Goal: Task Accomplishment & Management: Manage account settings

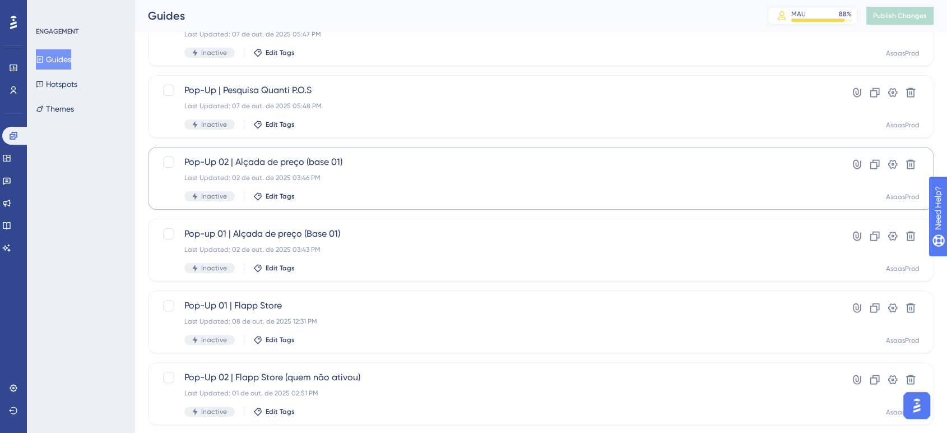
scroll to position [246, 0]
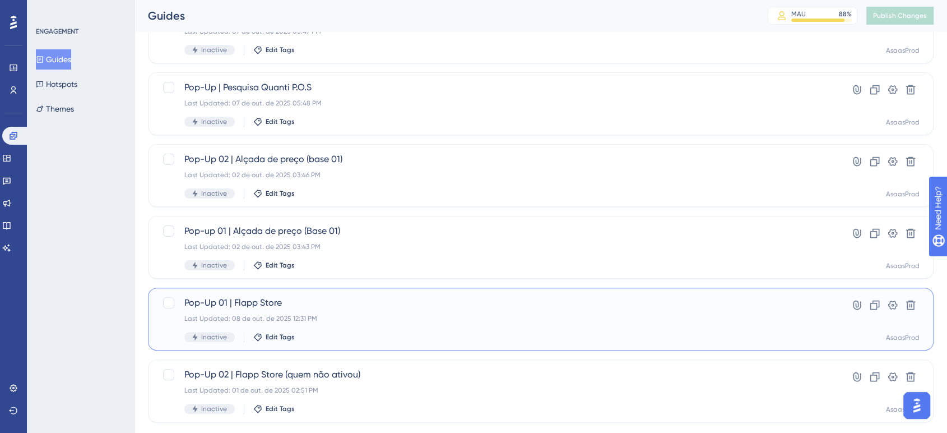
click at [335, 305] on span "Pop-Up 01 | Flapp Store" at bounding box center [495, 302] width 623 height 13
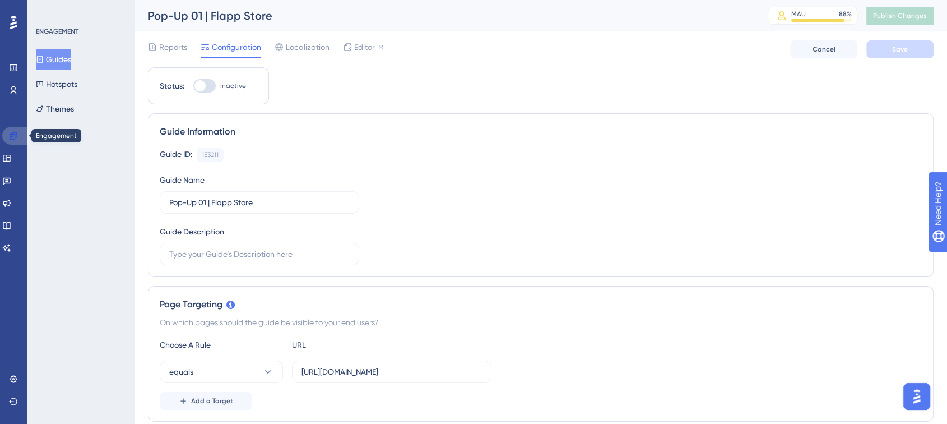
click at [18, 133] on link at bounding box center [15, 136] width 27 height 18
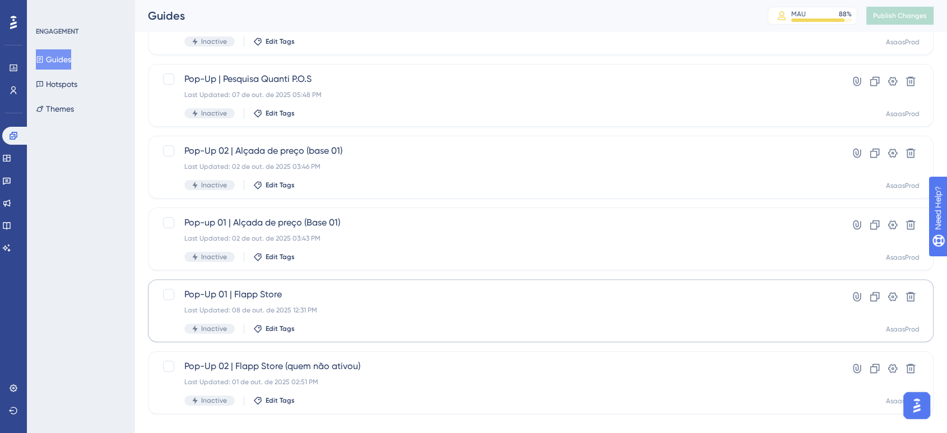
scroll to position [271, 0]
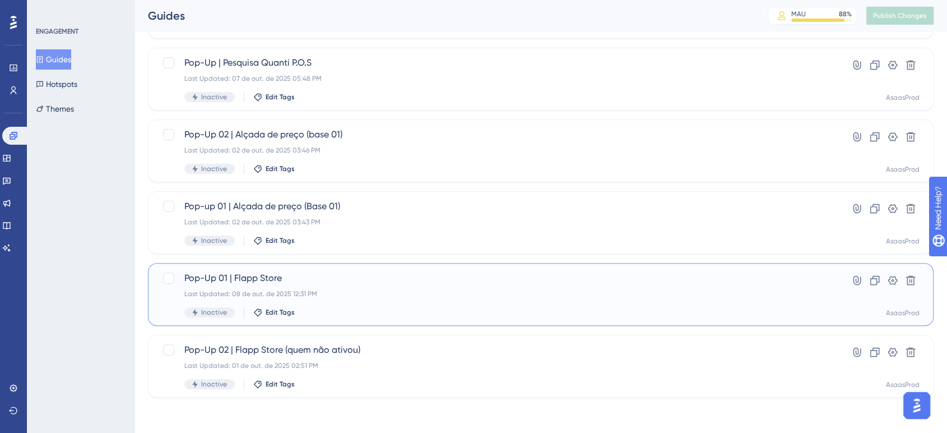
click at [735, 293] on div "Last Updated: 08 de out. de 2025 12:31 PM" at bounding box center [495, 293] width 623 height 9
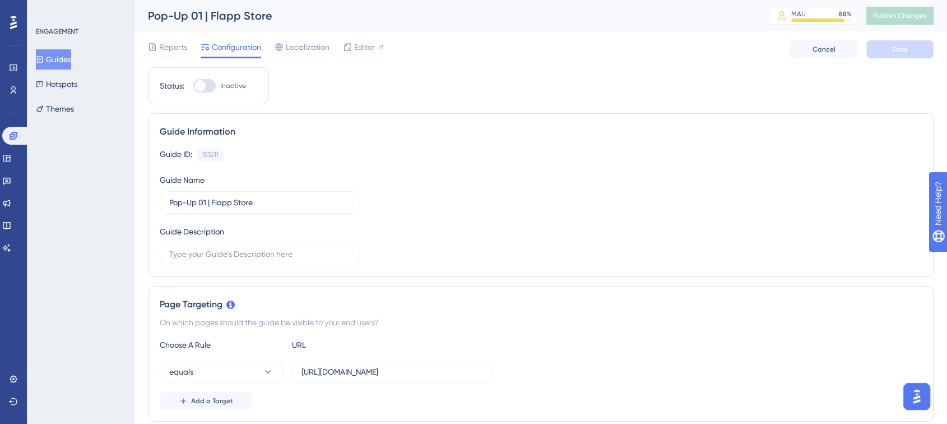
click at [203, 82] on div at bounding box center [199, 85] width 11 height 11
click at [193, 86] on input "Inactive" at bounding box center [193, 86] width 1 height 1
checkbox input "true"
click at [908, 52] on button "Save" at bounding box center [899, 49] width 67 height 18
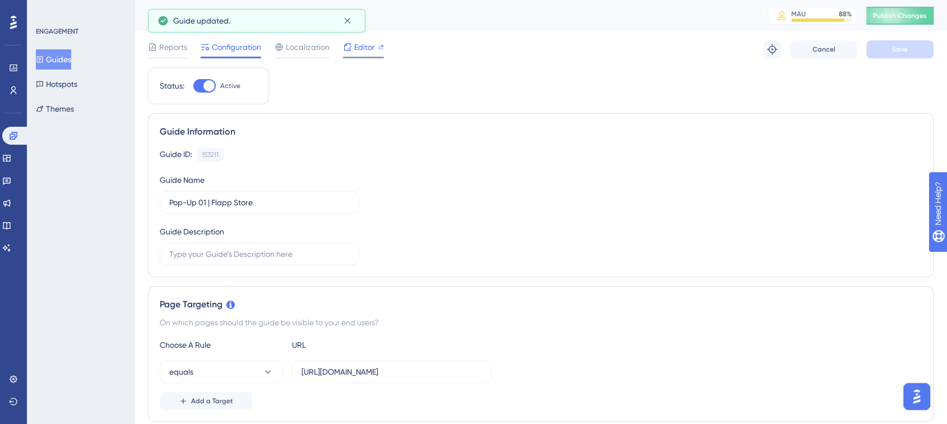
click at [363, 57] on div at bounding box center [363, 58] width 41 height 2
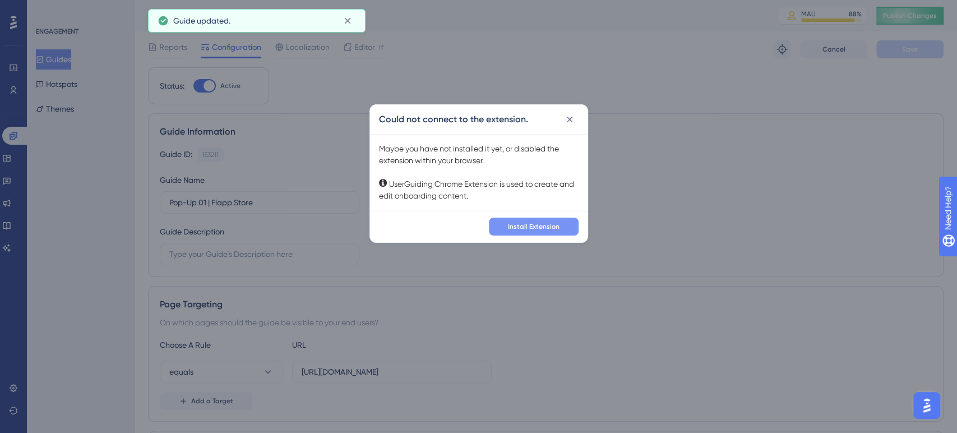
click at [535, 233] on button "Install Extension" at bounding box center [534, 226] width 90 height 18
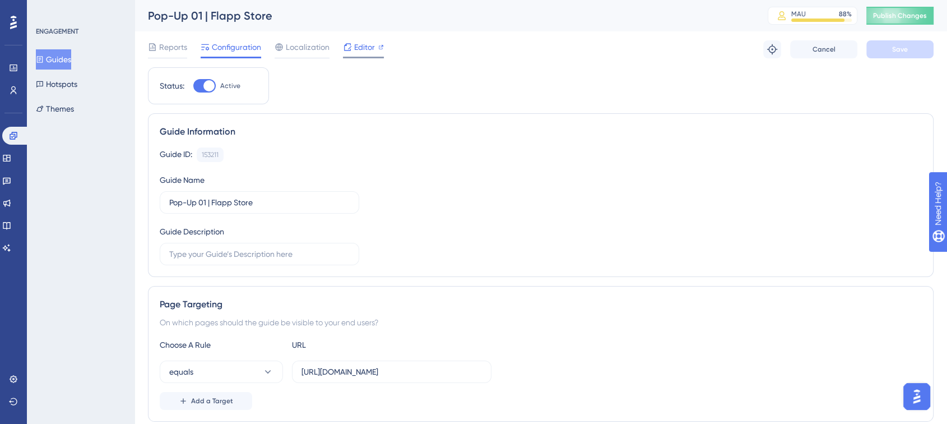
click at [365, 51] on span "Editor" at bounding box center [364, 46] width 21 height 13
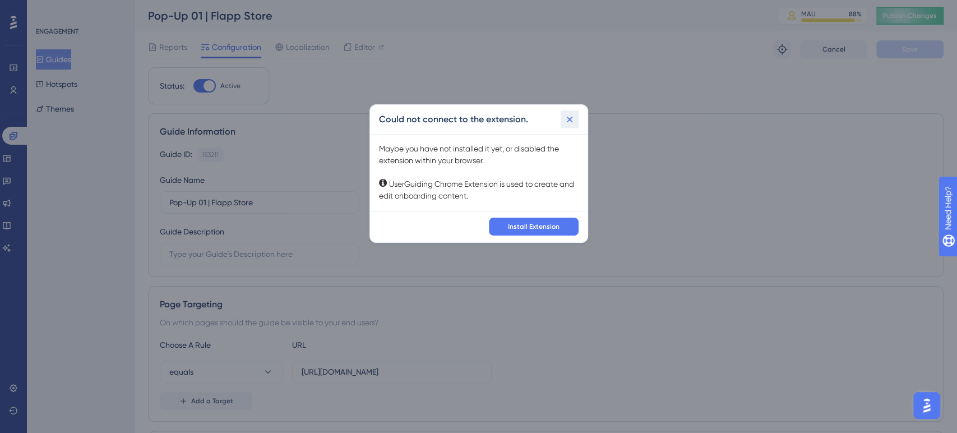
click at [573, 119] on icon at bounding box center [569, 119] width 11 height 11
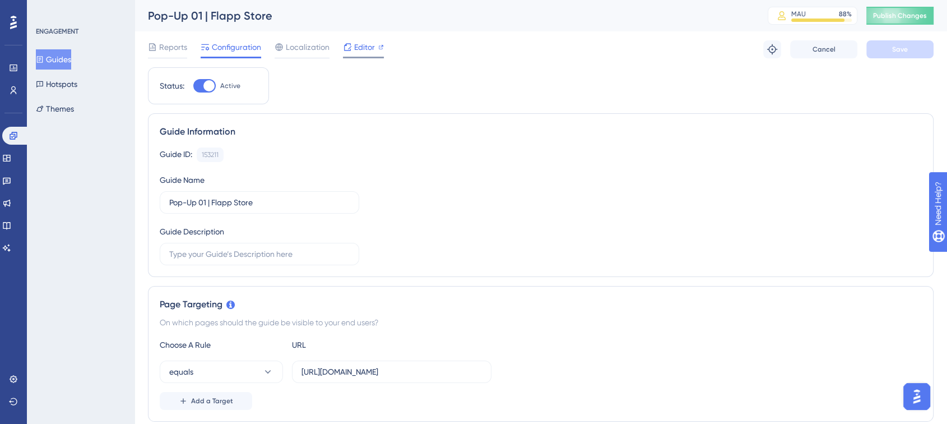
click at [377, 41] on div "Editor" at bounding box center [363, 46] width 41 height 13
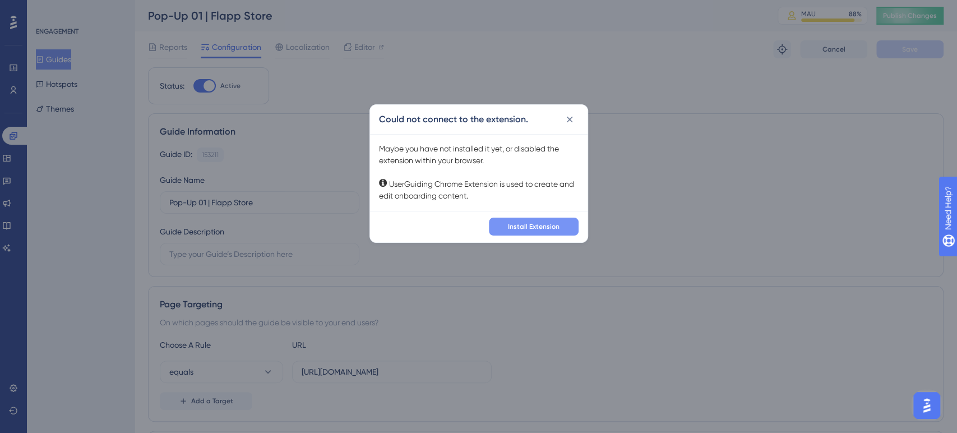
click at [509, 217] on button "Install Extension" at bounding box center [534, 226] width 90 height 18
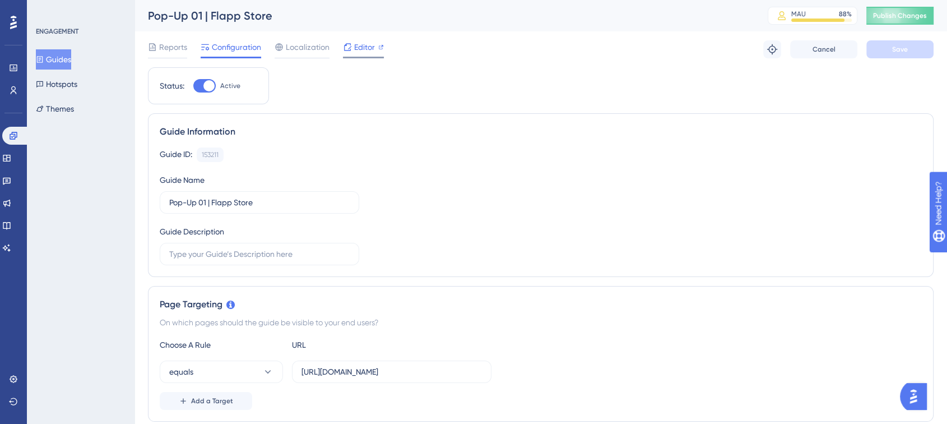
click at [368, 44] on span "Editor" at bounding box center [364, 46] width 21 height 13
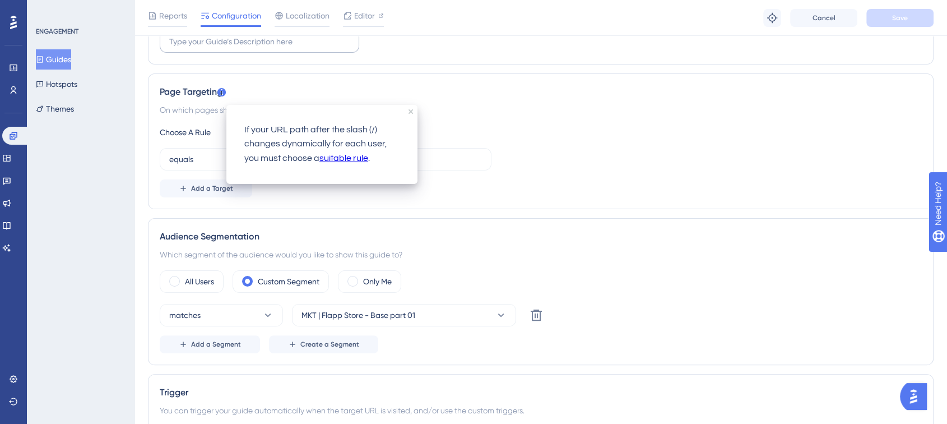
scroll to position [0, 9]
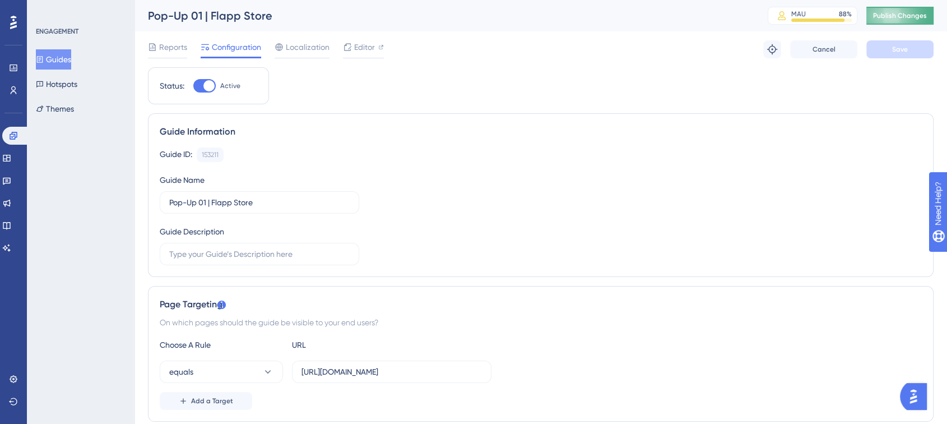
click at [902, 15] on button "Publish Changes" at bounding box center [899, 16] width 67 height 18
click at [13, 133] on icon at bounding box center [13, 135] width 7 height 7
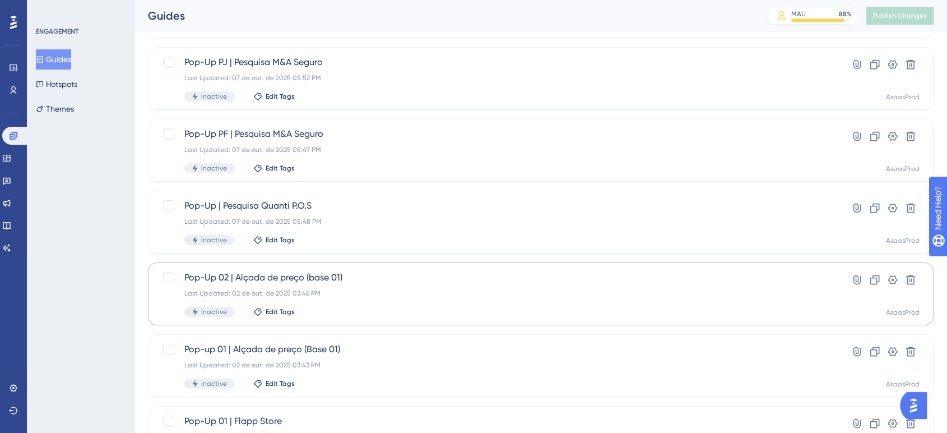
scroll to position [126, 0]
click at [279, 245] on span "Edit Tags" at bounding box center [280, 242] width 29 height 9
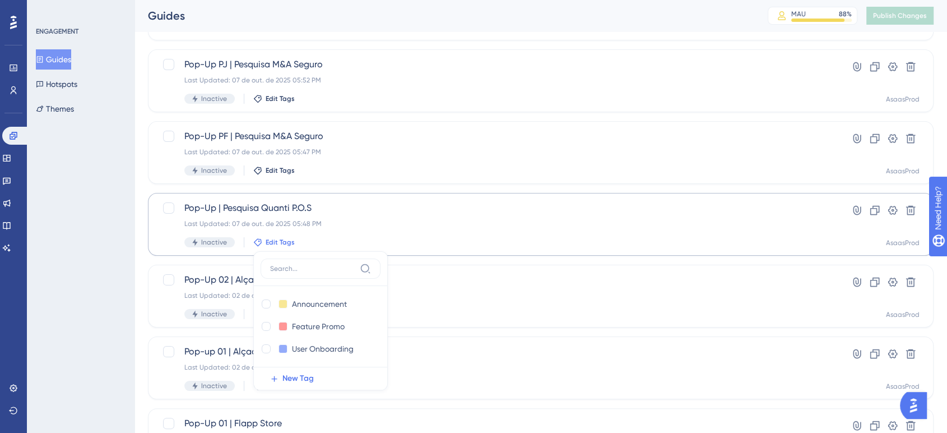
scroll to position [229, 0]
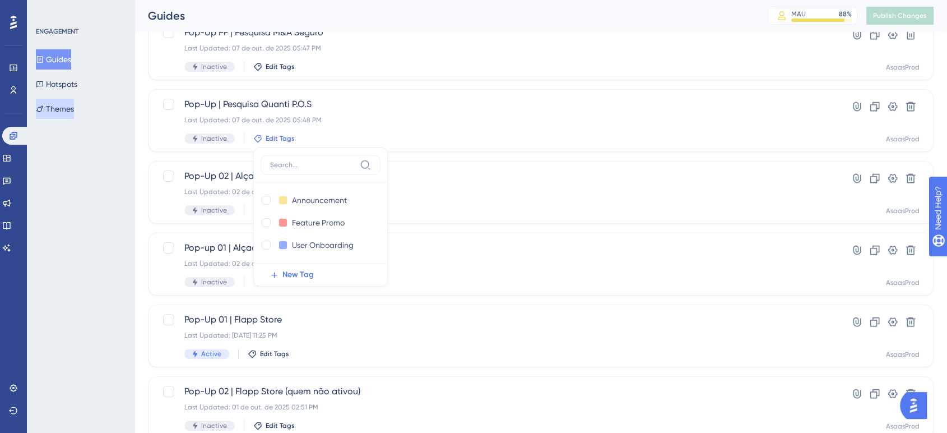
click at [62, 109] on button "Themes" at bounding box center [55, 109] width 38 height 20
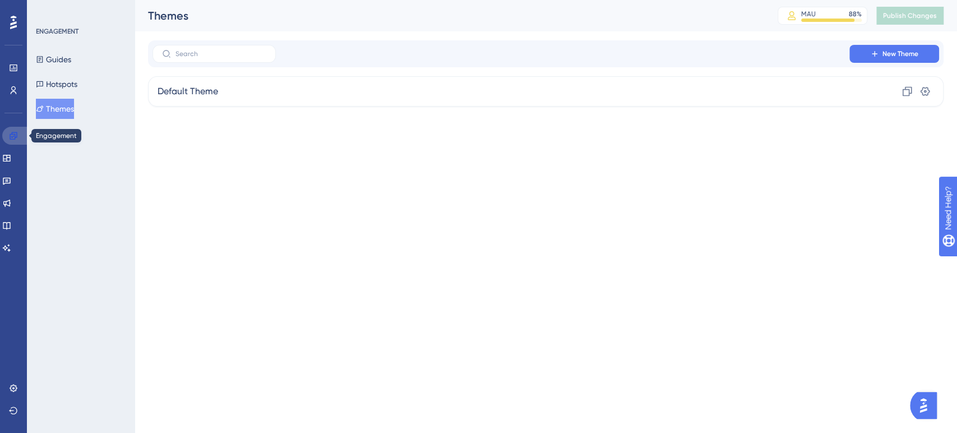
click at [11, 138] on icon at bounding box center [13, 135] width 7 height 7
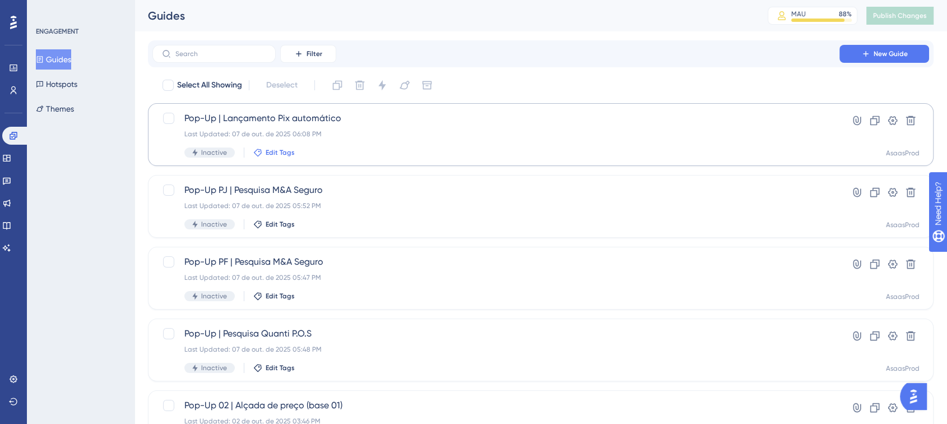
click at [273, 151] on span "Edit Tags" at bounding box center [280, 152] width 29 height 9
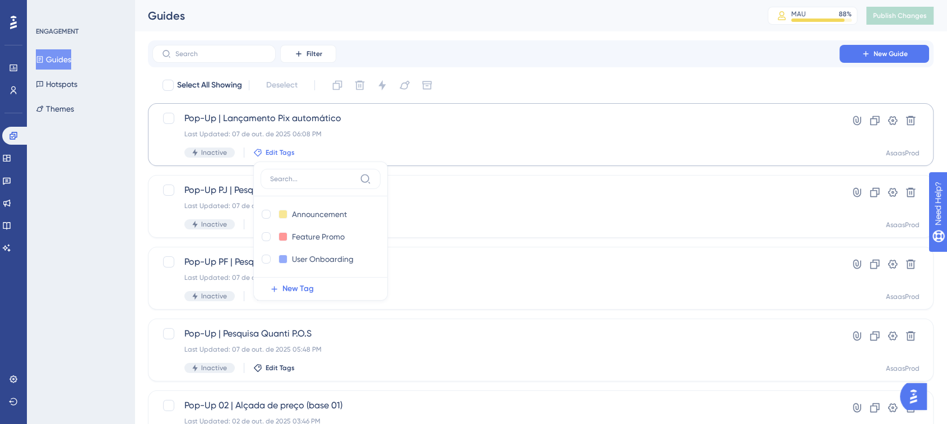
scroll to position [18, 0]
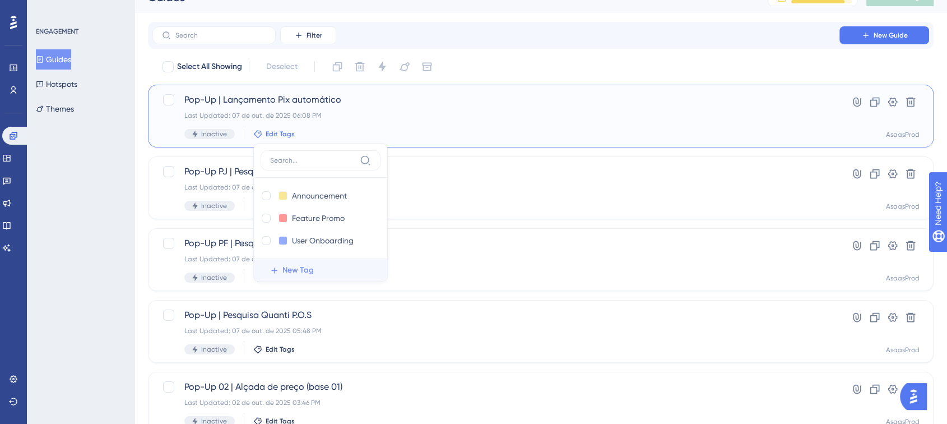
click at [294, 266] on span "New Tag" at bounding box center [297, 269] width 31 height 13
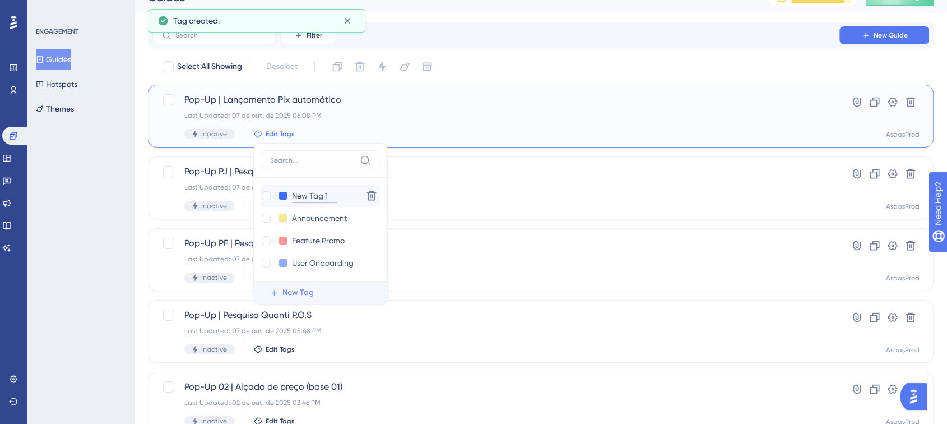
click at [318, 195] on input "New Tag 1" at bounding box center [314, 196] width 45 height 14
type input "J"
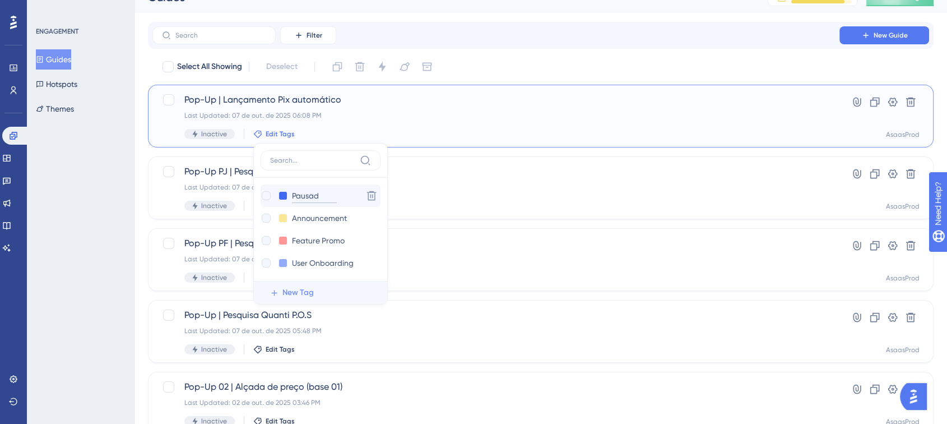
type input "Pausado"
click at [279, 193] on button at bounding box center [283, 195] width 9 height 9
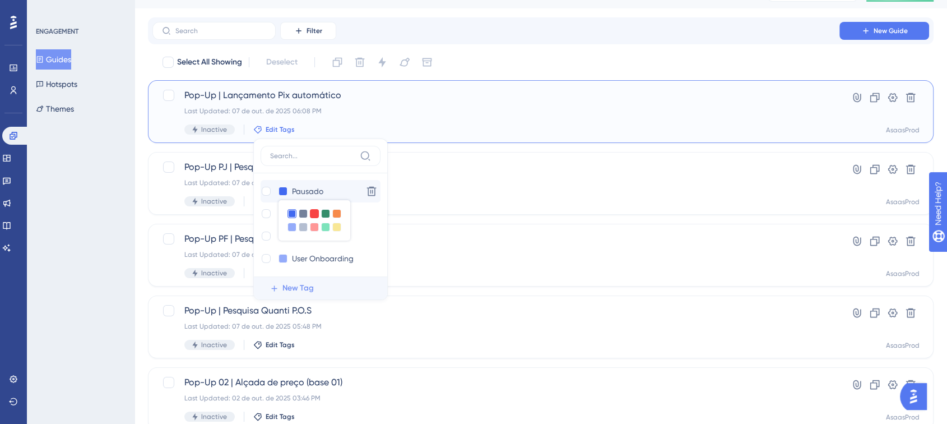
click at [311, 216] on div at bounding box center [314, 213] width 9 height 9
click at [326, 175] on div "Pausado Pausado Delete Announcement Announcement Delete Feature Promo Feature P…" at bounding box center [321, 224] width 120 height 103
click at [359, 268] on div "User Onboarding User Onboarding Delete" at bounding box center [321, 258] width 120 height 22
click at [331, 263] on input "User Onboarding" at bounding box center [324, 259] width 64 height 14
click at [360, 210] on div "Announcement Announcement Delete" at bounding box center [321, 213] width 120 height 22
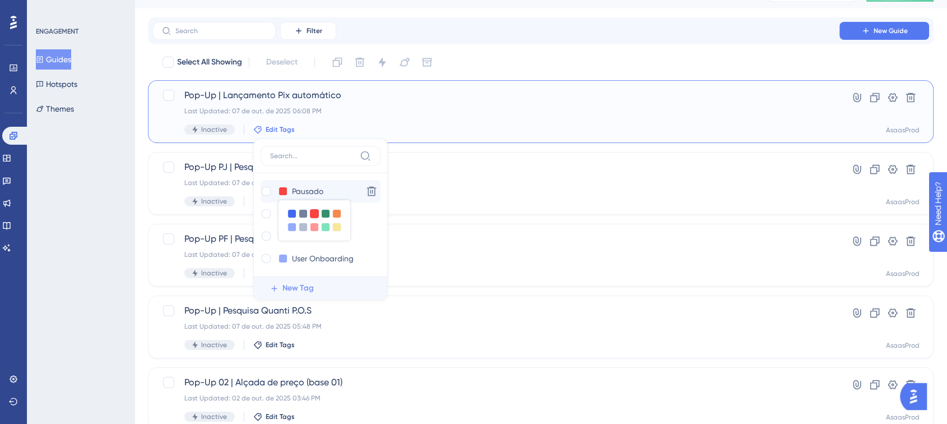
click at [315, 210] on div at bounding box center [314, 213] width 9 height 9
click at [307, 261] on input "User Onboarding" at bounding box center [324, 259] width 64 height 14
click at [279, 261] on button at bounding box center [283, 258] width 9 height 9
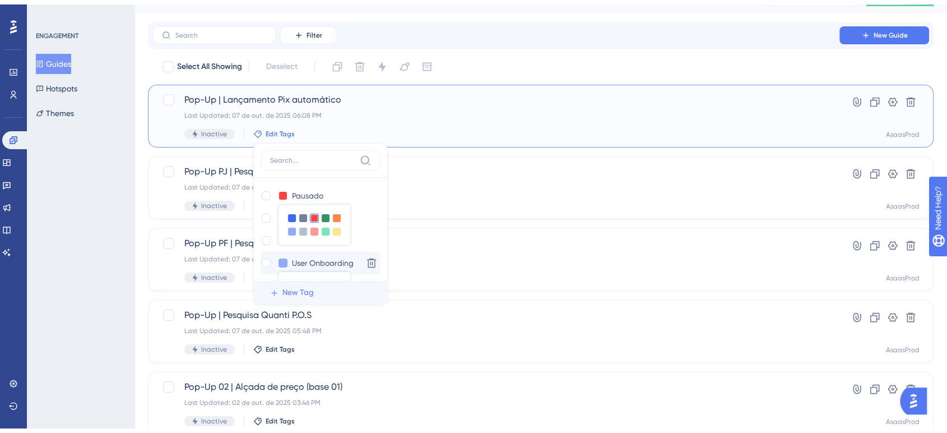
scroll to position [90, 0]
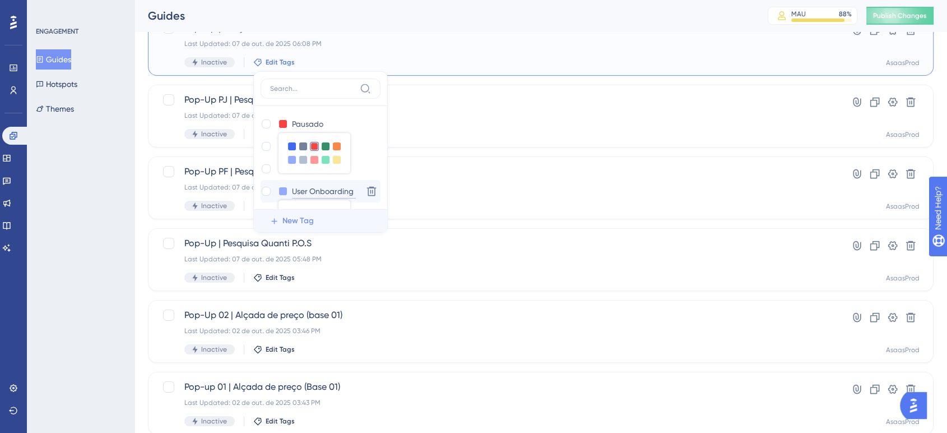
click at [293, 184] on input "User Onboarding" at bounding box center [324, 191] width 64 height 14
click at [481, 50] on div "Pop-Up | Lançamento Pix automático Last Updated: 07 de out. de 2025 06:08 PM In…" at bounding box center [495, 44] width 623 height 46
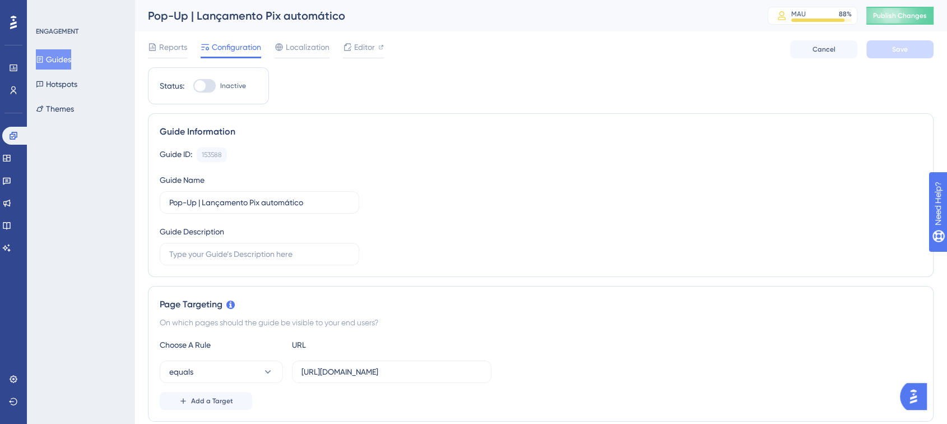
click at [57, 54] on button "Guides" at bounding box center [53, 59] width 35 height 20
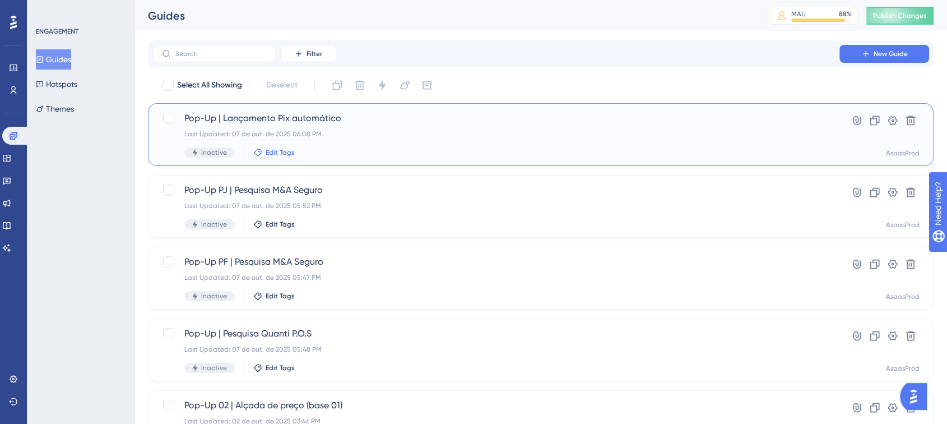
click at [287, 151] on span "Edit Tags" at bounding box center [280, 152] width 29 height 9
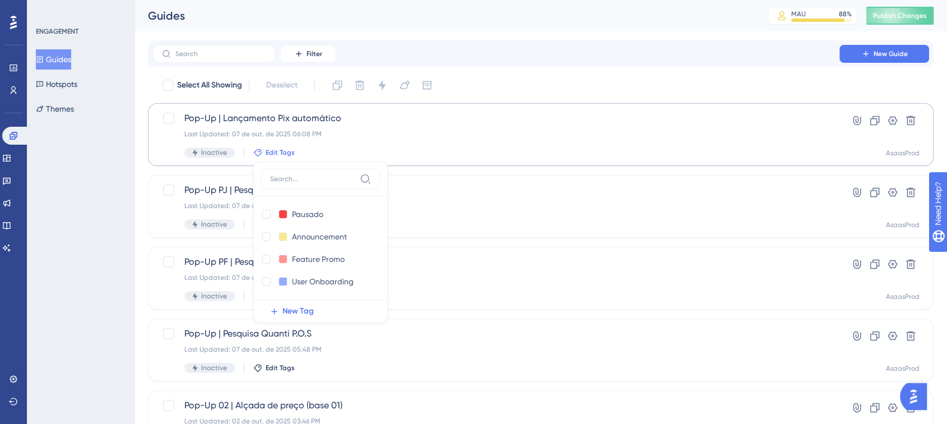
scroll to position [30, 0]
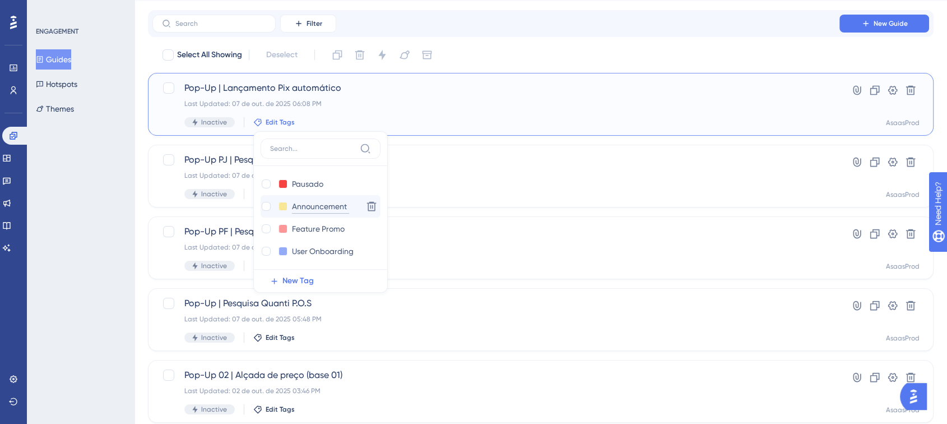
click at [325, 204] on input "Announcement" at bounding box center [320, 207] width 57 height 14
type input "Aguardando ativaç"
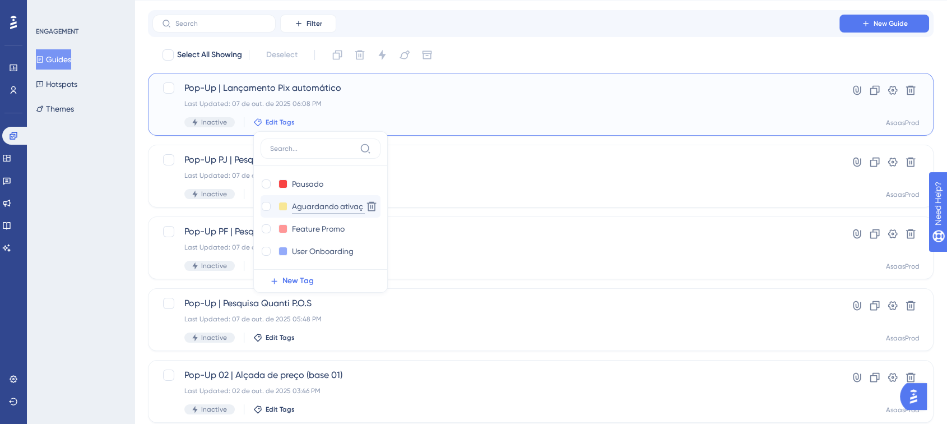
click at [332, 205] on input "Aguardando ativaç" at bounding box center [328, 207] width 73 height 14
type input "Aguardando"
click at [308, 230] on input "Feature Promo" at bounding box center [319, 229] width 55 height 14
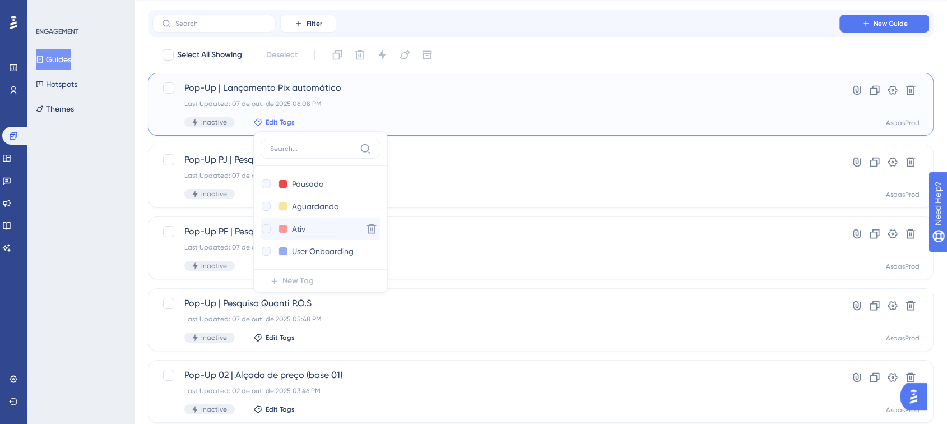
type input "Ativo"
click at [284, 228] on button at bounding box center [283, 228] width 9 height 9
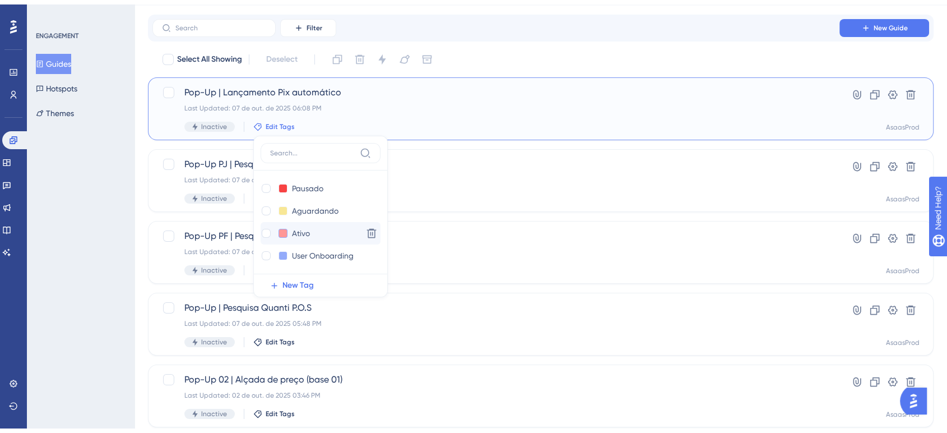
scroll to position [68, 0]
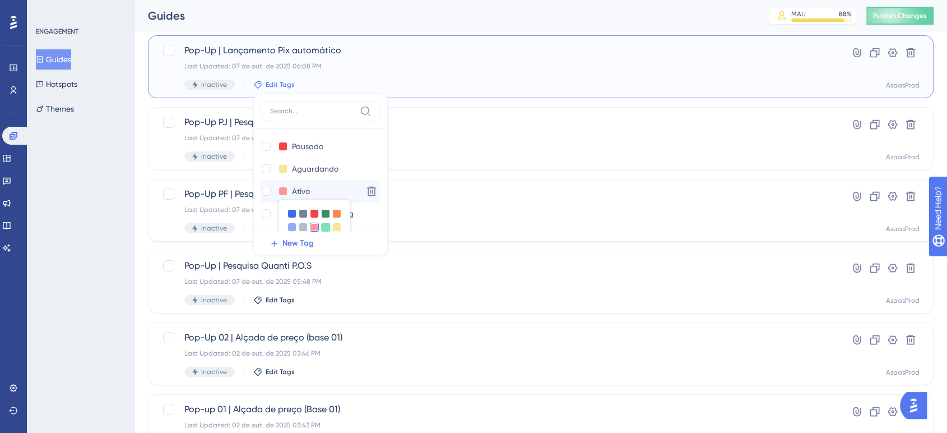
click at [323, 225] on div at bounding box center [325, 226] width 9 height 9
click at [341, 133] on div "Pausado Pausado Delete Aguardando Aguardando Delete Ativo Ativo Delete User Onb…" at bounding box center [321, 179] width 120 height 103
click at [408, 78] on div "Pop-Up | Lançamento Pix automático Last Updated: 07 de out. de 2025 06:08 PM In…" at bounding box center [495, 67] width 623 height 46
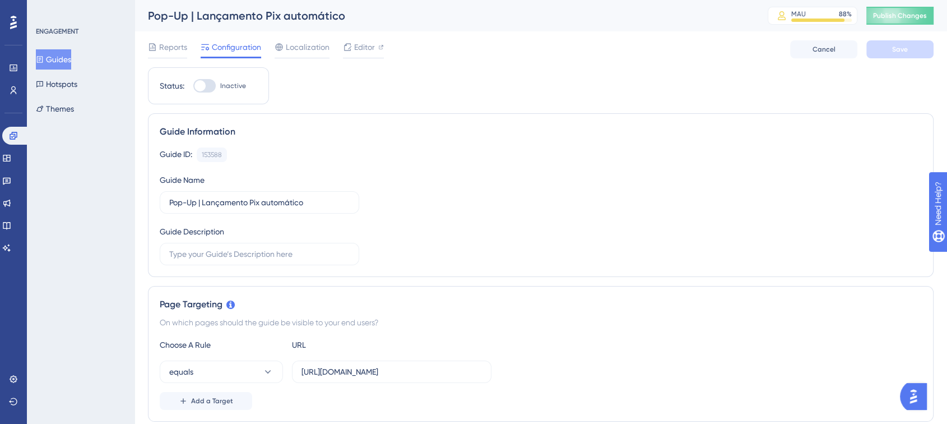
click at [62, 67] on button "Guides" at bounding box center [53, 59] width 35 height 20
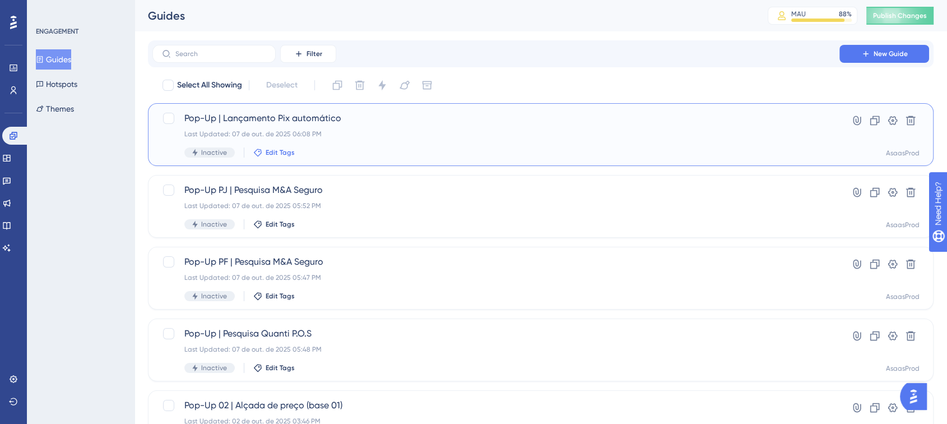
click at [277, 155] on span "Edit Tags" at bounding box center [280, 152] width 29 height 9
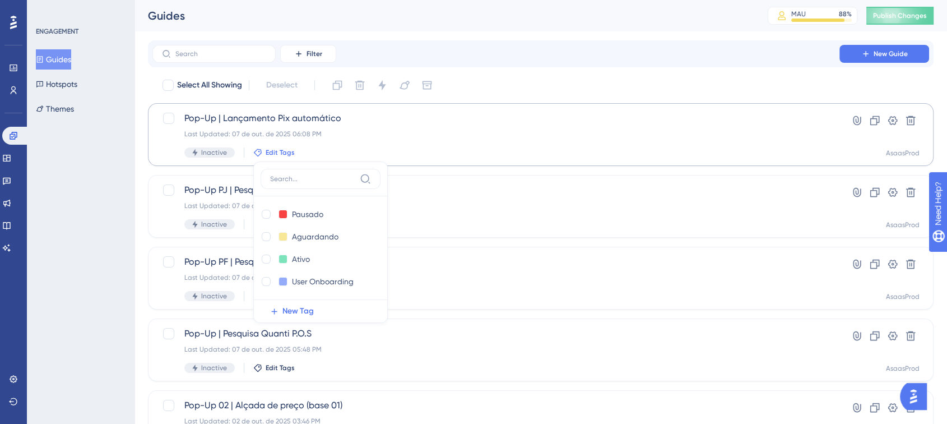
scroll to position [30, 0]
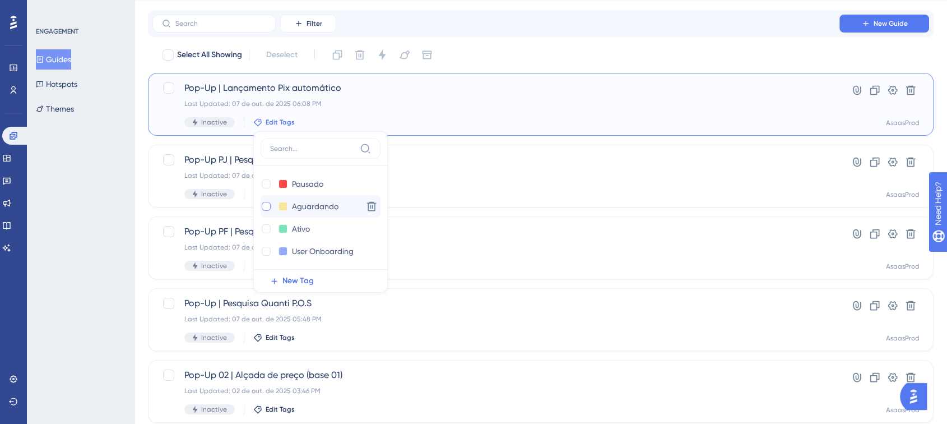
click at [269, 206] on div at bounding box center [266, 206] width 9 height 9
checkbox input "true"
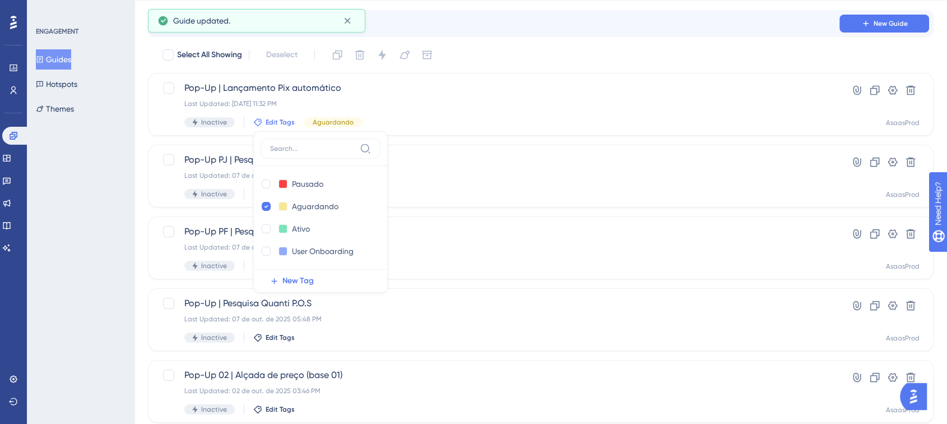
click at [514, 34] on div "Filter New Guide" at bounding box center [541, 23] width 786 height 27
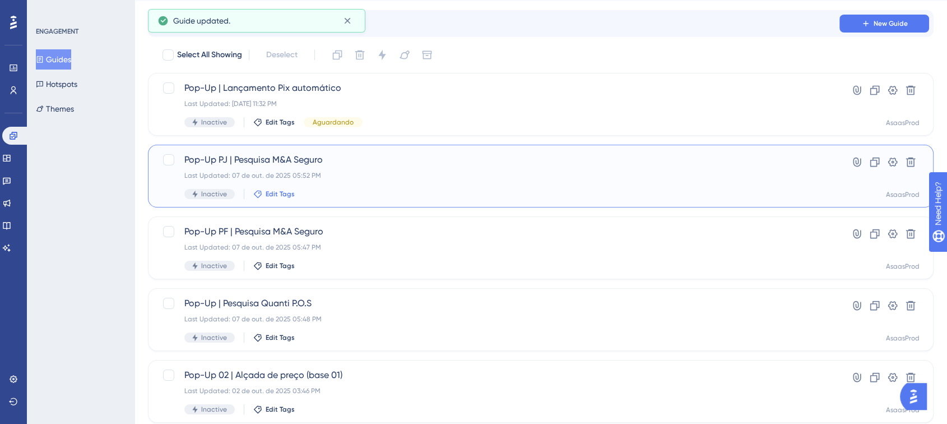
click at [280, 196] on span "Edit Tags" at bounding box center [280, 193] width 29 height 9
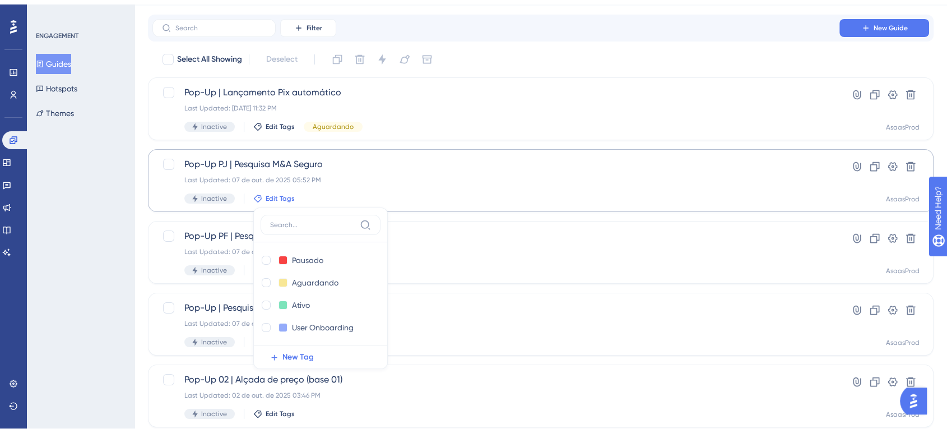
scroll to position [102, 0]
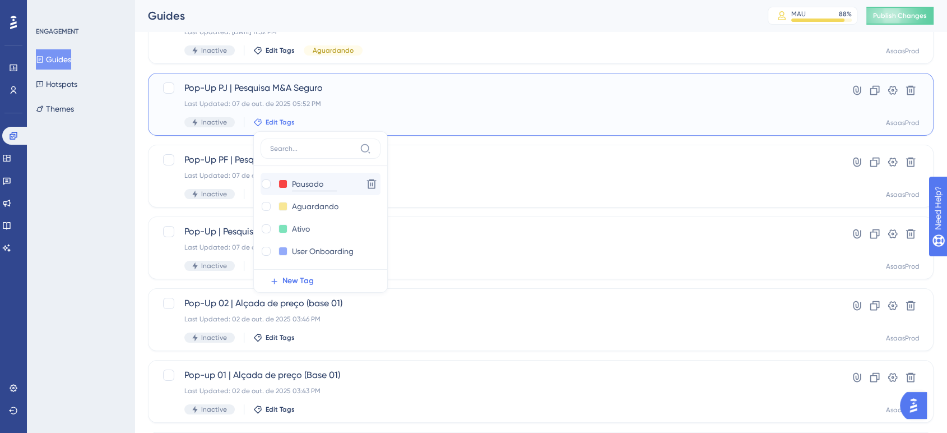
click at [302, 186] on input "Pausado" at bounding box center [314, 184] width 45 height 14
click at [263, 187] on div at bounding box center [266, 183] width 9 height 9
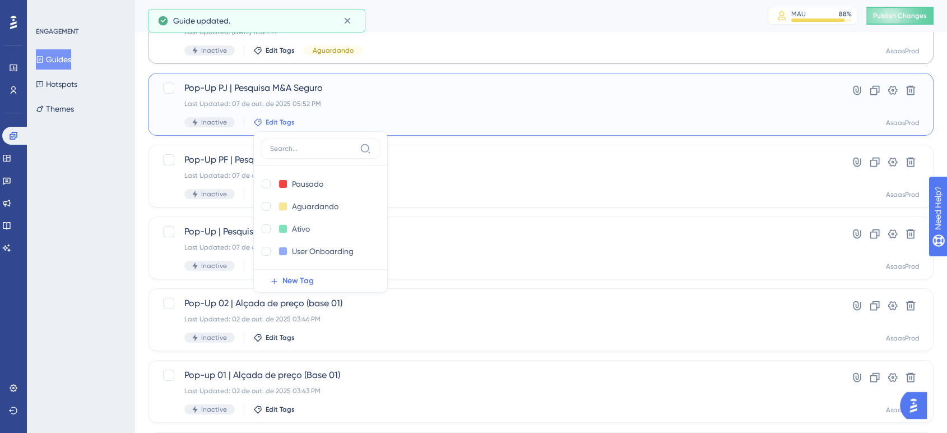
checkbox input "true"
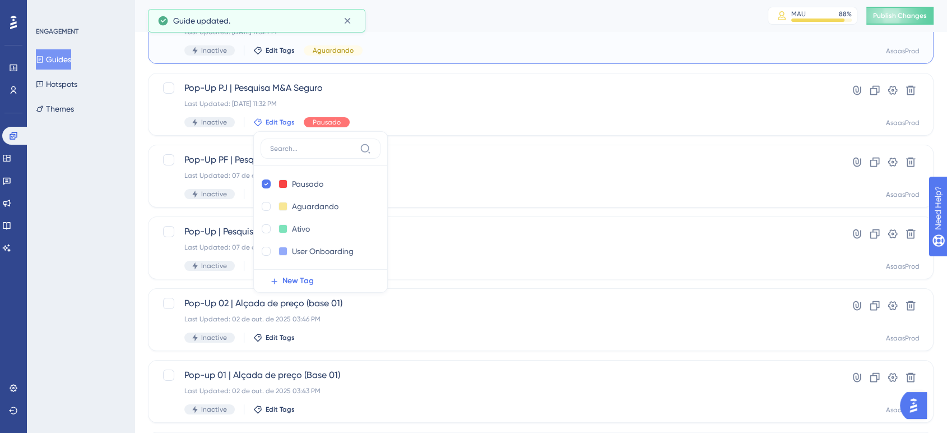
click at [445, 36] on div "Pop-Up | Lançamento Pix automático Last Updated: 09 de out. de 2025 11:32 PM In…" at bounding box center [495, 33] width 623 height 46
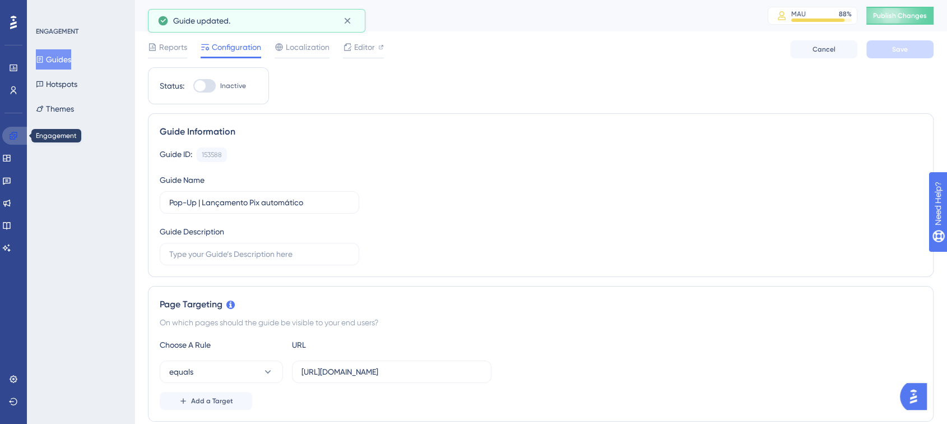
click at [16, 142] on link at bounding box center [15, 136] width 27 height 18
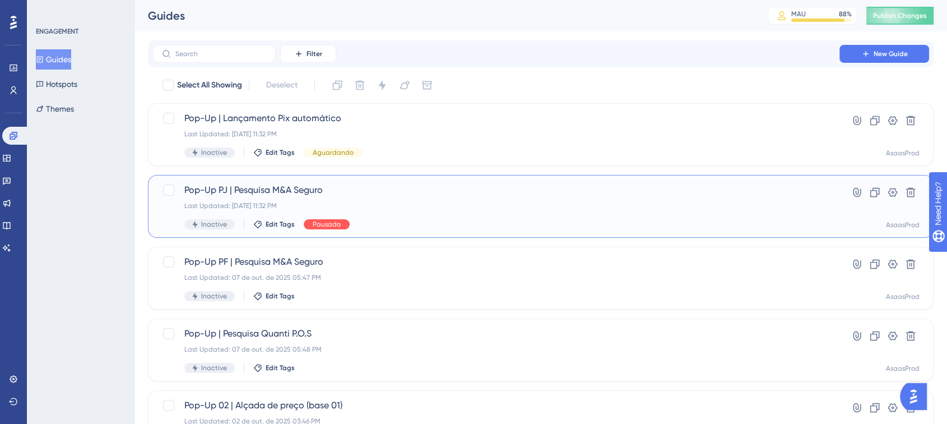
click at [323, 224] on span "Pausado" at bounding box center [327, 224] width 28 height 9
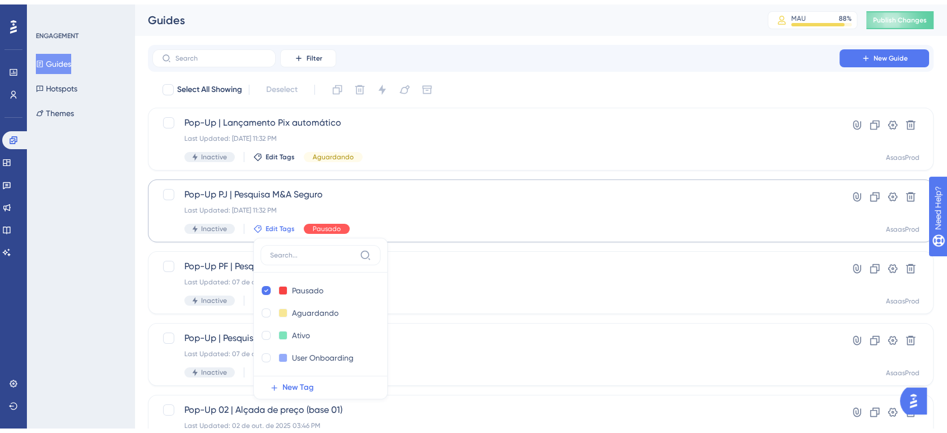
scroll to position [102, 0]
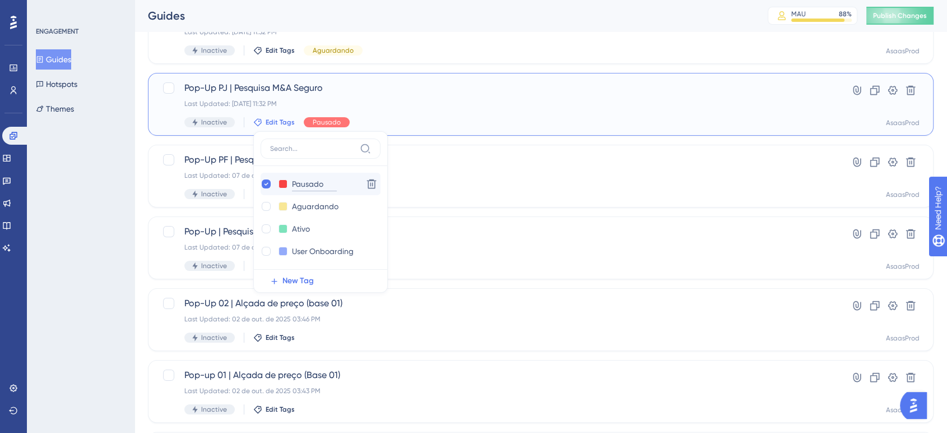
click at [296, 185] on input "Pausado" at bounding box center [314, 184] width 45 height 14
type input "Concluído"
click at [283, 183] on button at bounding box center [283, 183] width 9 height 9
click at [322, 205] on div at bounding box center [325, 206] width 9 height 9
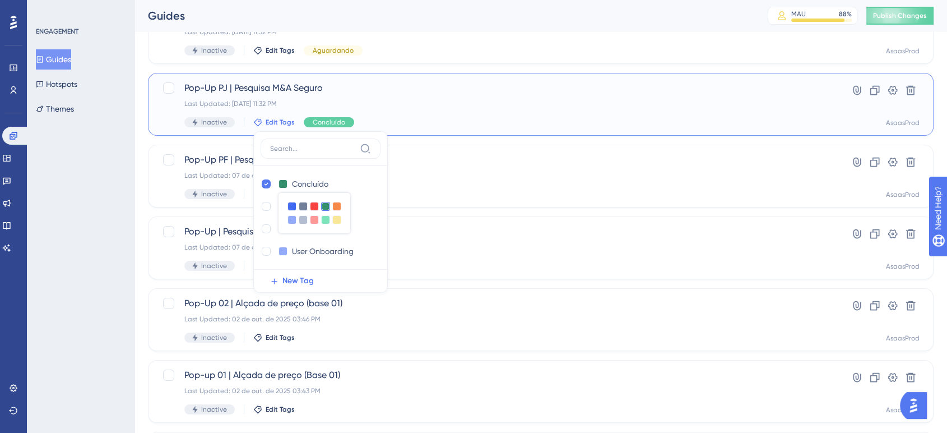
click at [333, 159] on div at bounding box center [321, 151] width 120 height 27
click at [351, 275] on button "New Tag" at bounding box center [324, 281] width 127 height 22
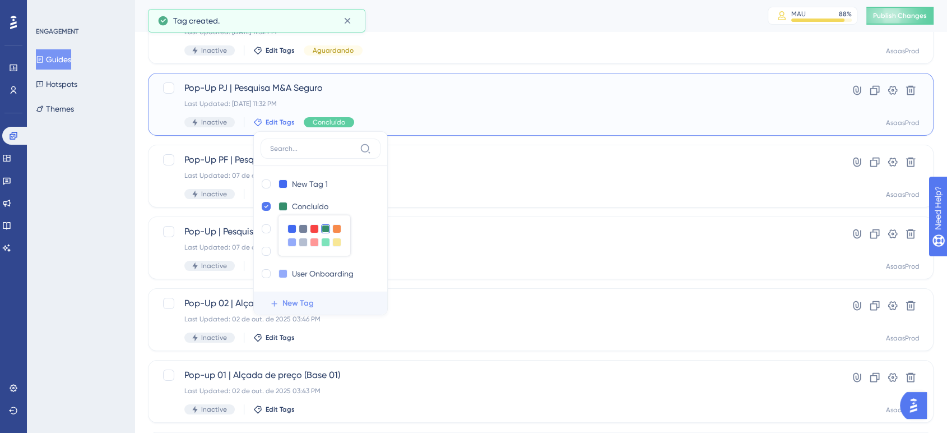
click at [74, 275] on div "ENGAGEMENT Guides Hotspots Themes" at bounding box center [81, 216] width 108 height 433
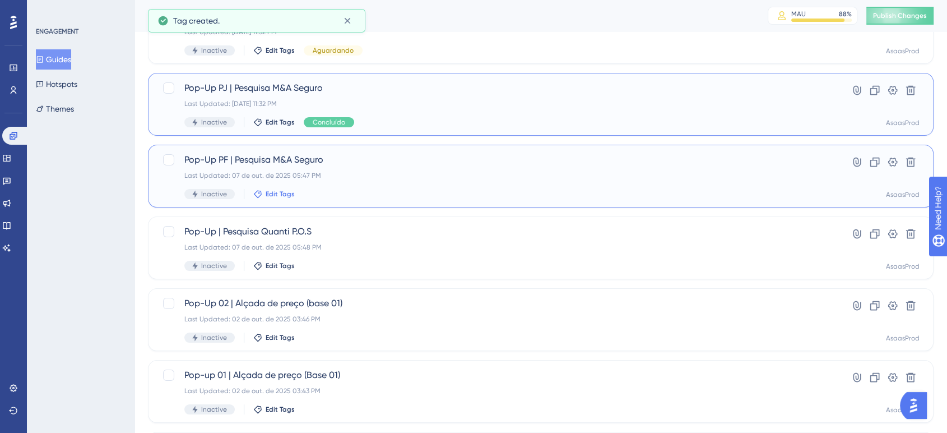
click at [275, 195] on span "Edit Tags" at bounding box center [280, 193] width 29 height 9
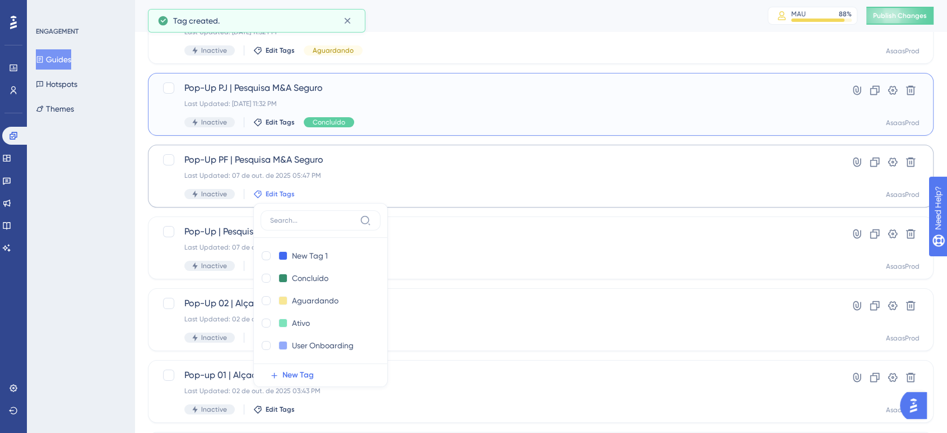
scroll to position [180, 0]
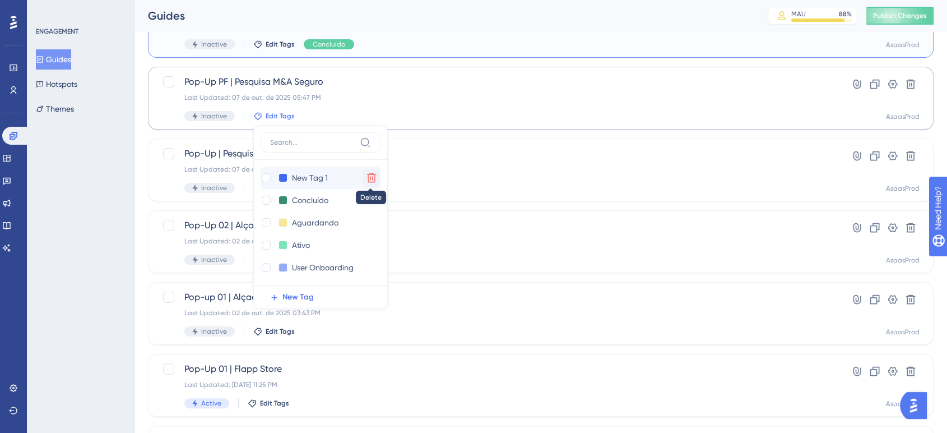
click at [372, 178] on icon at bounding box center [372, 178] width 10 height 10
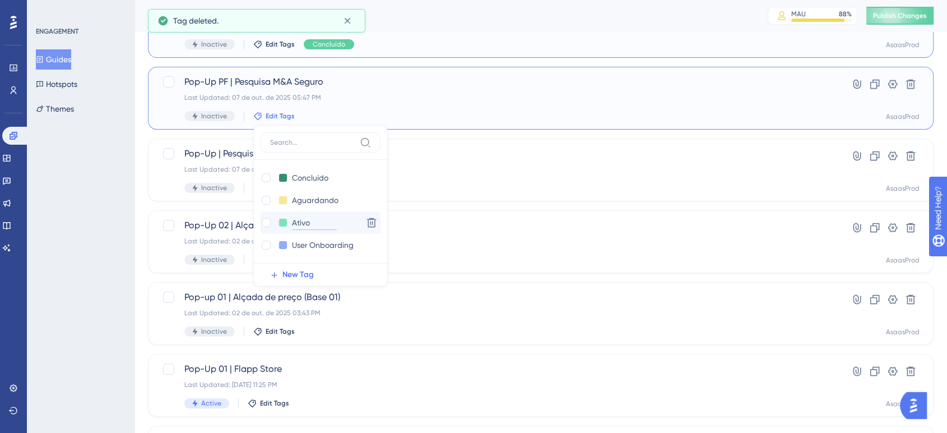
click at [299, 220] on input "Ativo" at bounding box center [314, 223] width 45 height 14
type input "Cancelado"
click at [279, 225] on button at bounding box center [283, 222] width 9 height 9
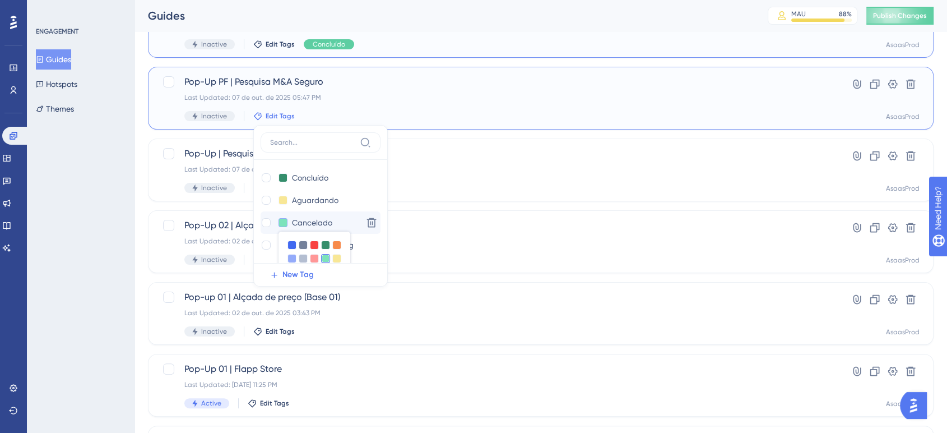
scroll to position [211, 0]
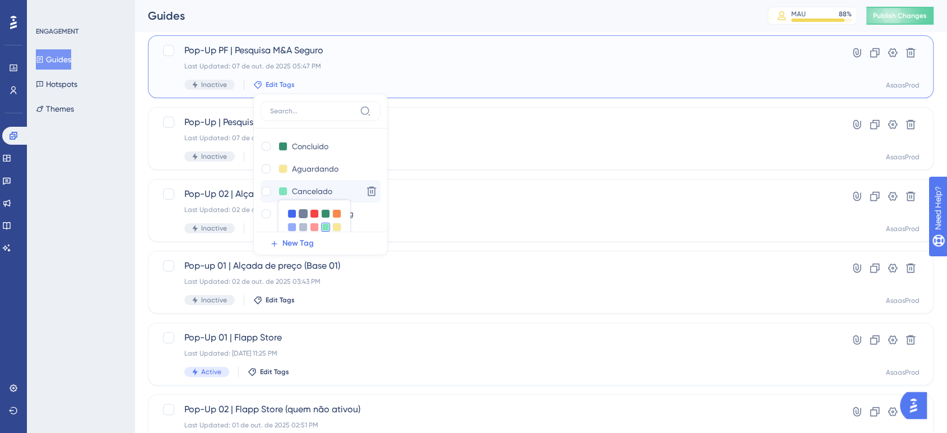
click at [302, 214] on div at bounding box center [303, 213] width 9 height 9
click at [316, 214] on div at bounding box center [314, 213] width 9 height 9
click at [363, 124] on div at bounding box center [321, 114] width 120 height 27
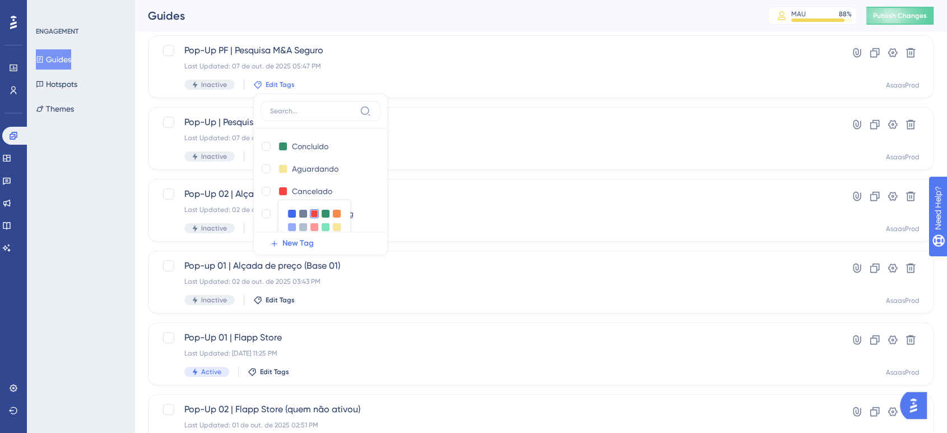
click at [438, 12] on div "Guides" at bounding box center [444, 16] width 592 height 16
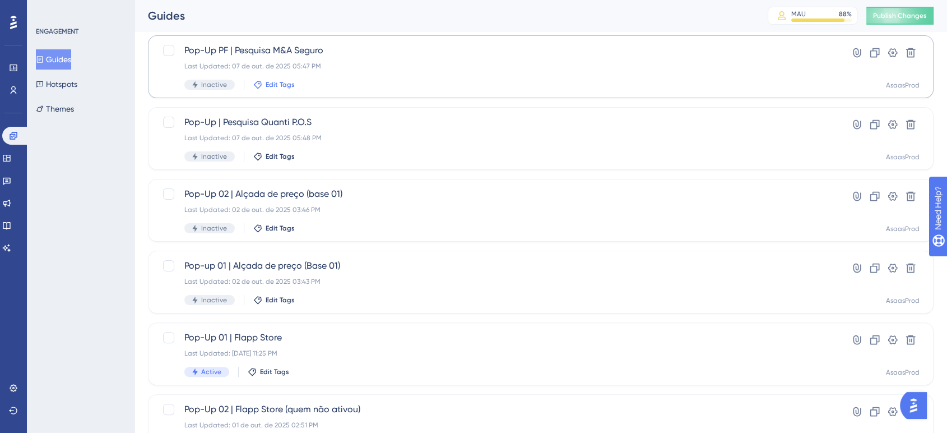
click at [273, 81] on span "Edit Tags" at bounding box center [280, 84] width 29 height 9
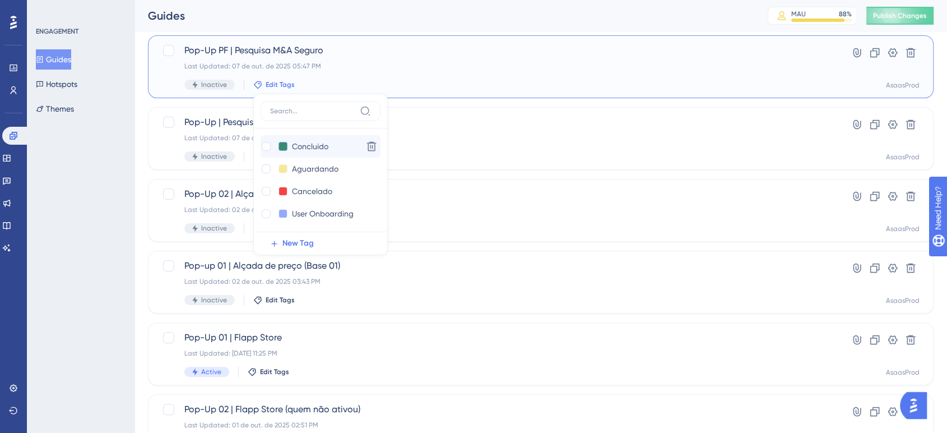
click at [285, 142] on button at bounding box center [283, 146] width 9 height 9
click at [265, 150] on div at bounding box center [266, 146] width 11 height 11
checkbox input "true"
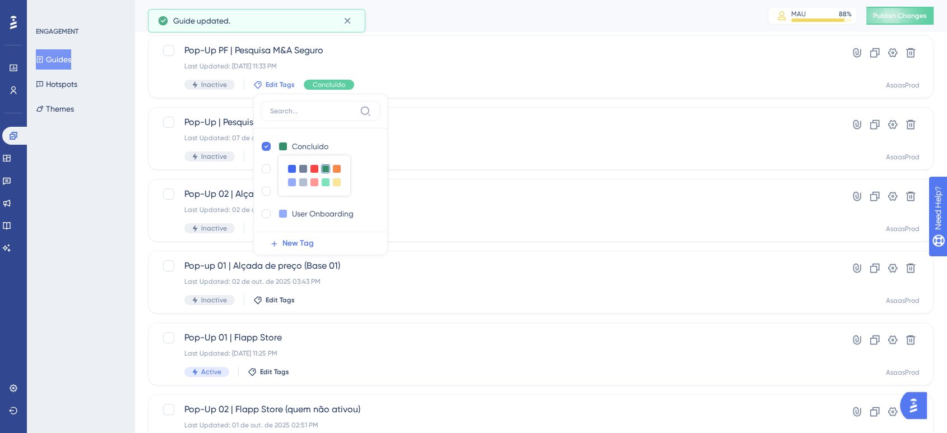
click at [117, 249] on div "ENGAGEMENT Guides Hotspots Themes" at bounding box center [81, 216] width 108 height 433
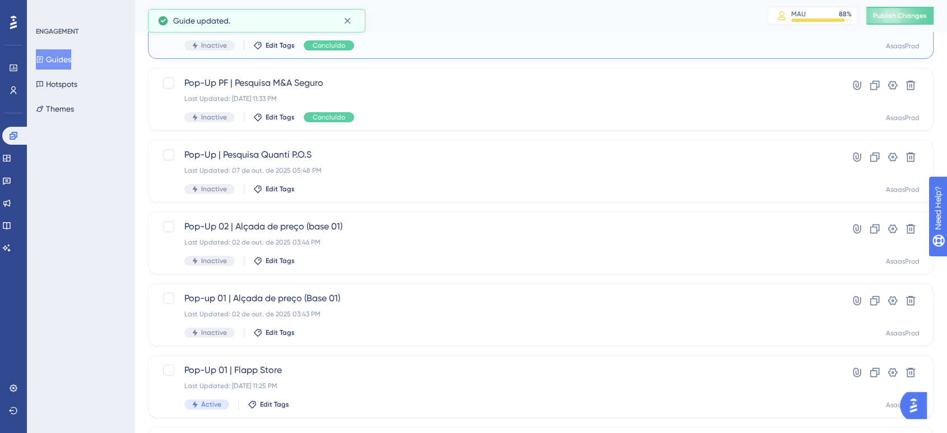
scroll to position [174, 0]
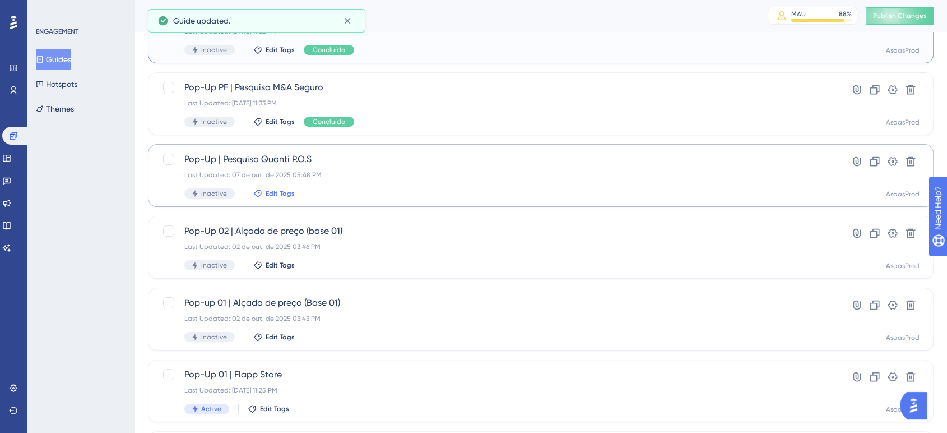
click at [282, 191] on span "Edit Tags" at bounding box center [280, 193] width 29 height 9
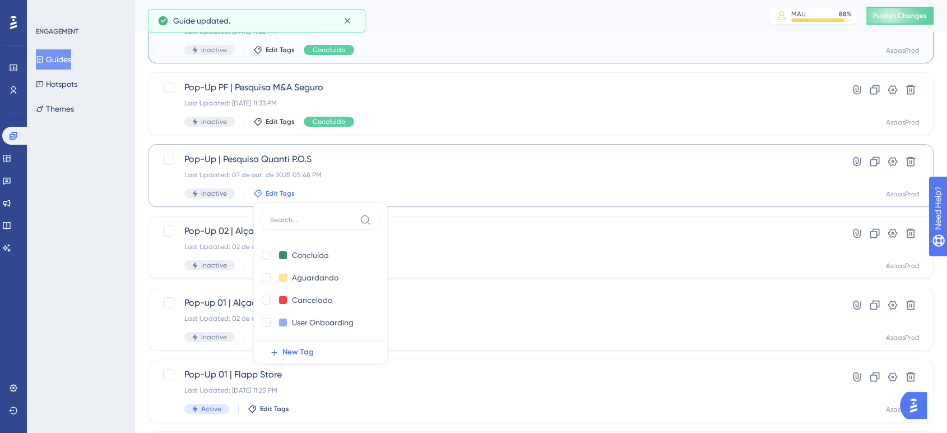
scroll to position [240, 0]
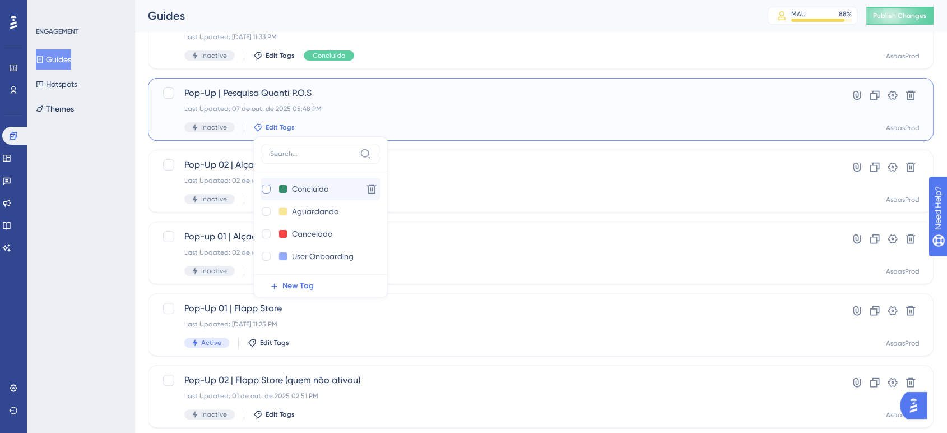
click at [272, 186] on label at bounding box center [267, 188] width 13 height 11
checkbox input "true"
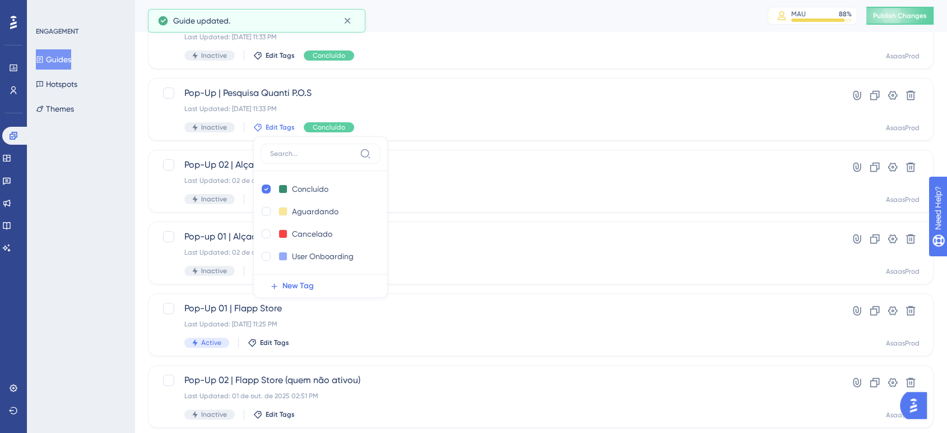
click at [95, 251] on div "ENGAGEMENT Guides Hotspots Themes" at bounding box center [81, 216] width 108 height 433
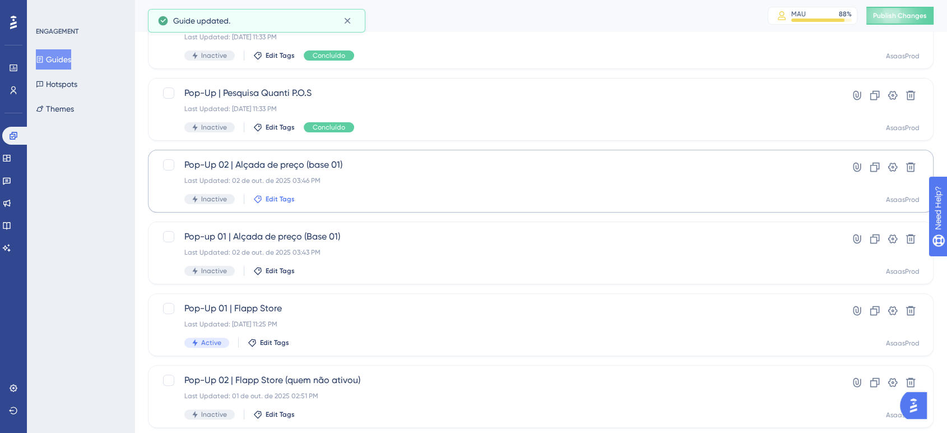
click at [280, 196] on span "Edit Tags" at bounding box center [280, 198] width 29 height 9
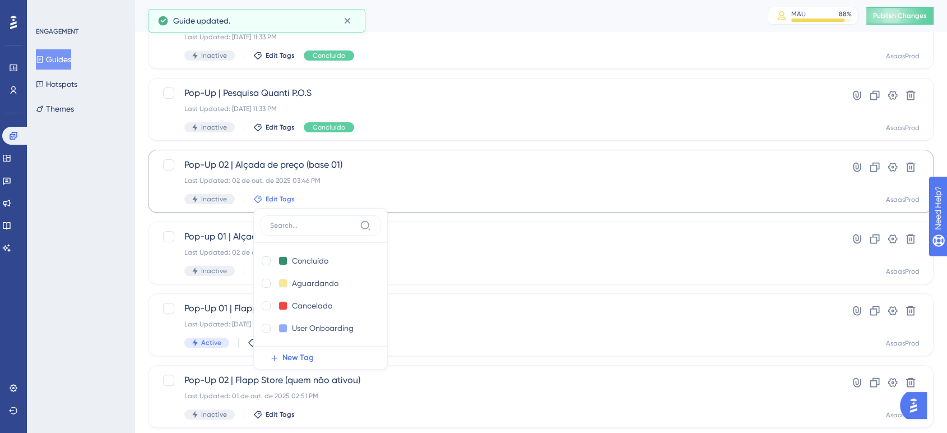
scroll to position [271, 0]
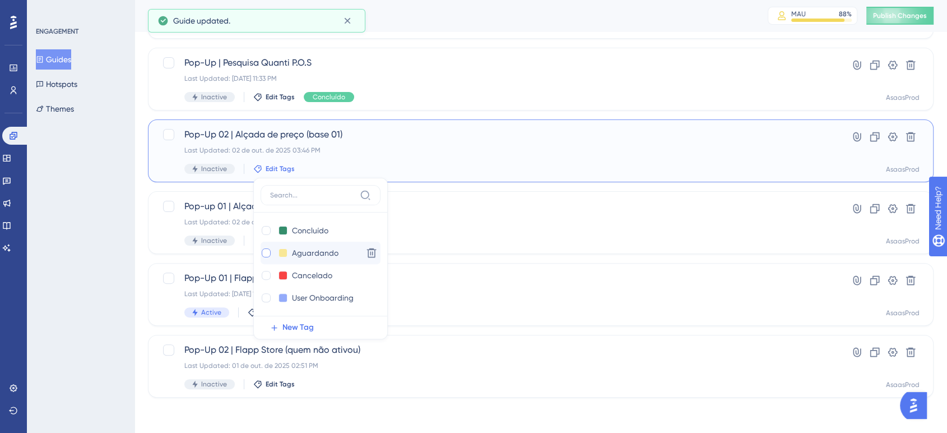
click at [265, 253] on div at bounding box center [266, 252] width 9 height 9
checkbox input "true"
click at [105, 263] on div "ENGAGEMENT Guides Hotspots Themes" at bounding box center [81, 216] width 108 height 433
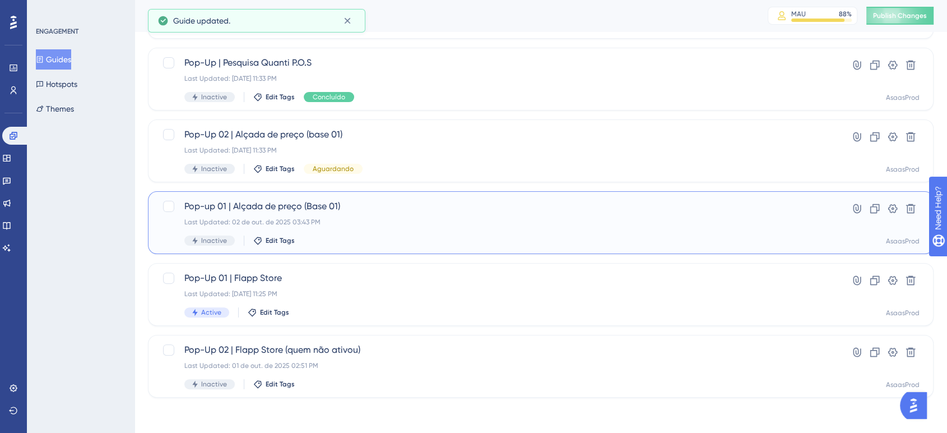
click at [277, 235] on div "Inactive Edit Tags" at bounding box center [495, 240] width 623 height 10
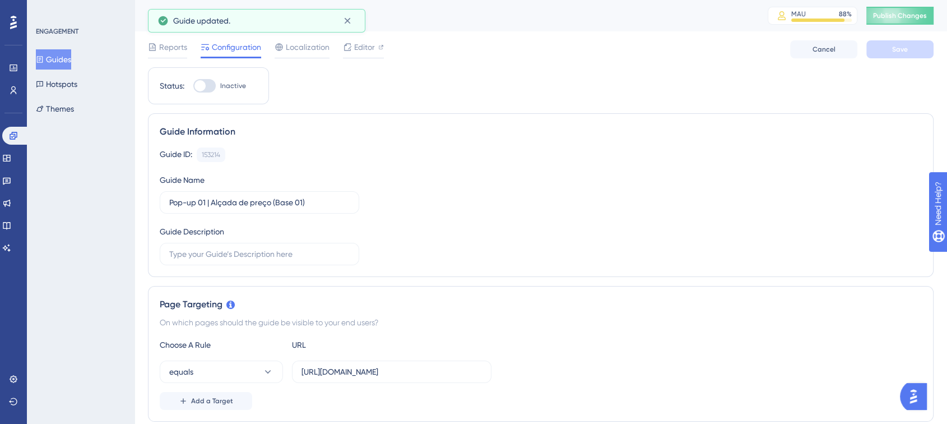
click at [54, 63] on button "Guides" at bounding box center [53, 59] width 35 height 20
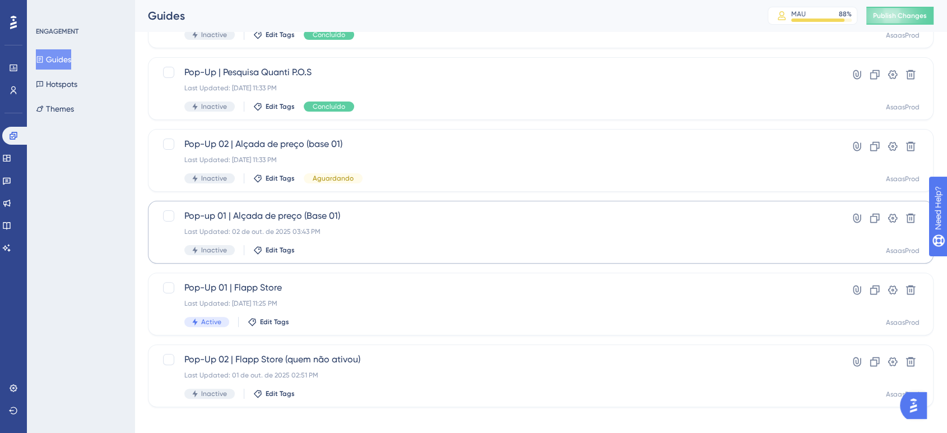
scroll to position [268, 0]
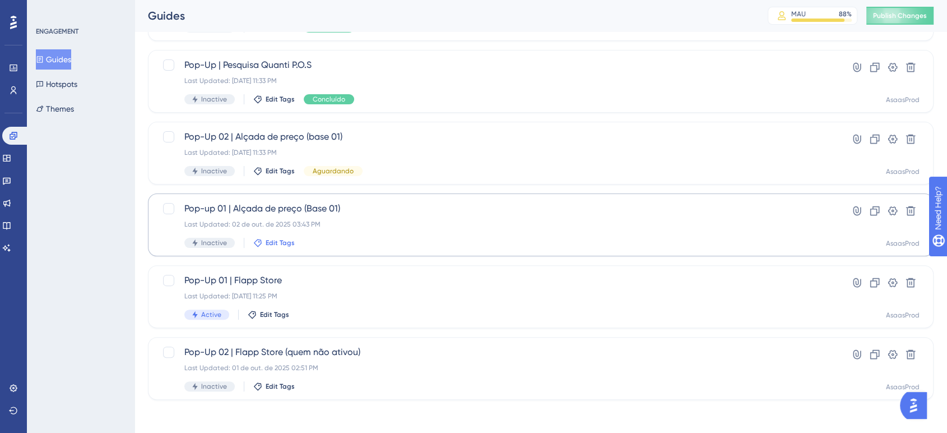
click at [271, 241] on span "Edit Tags" at bounding box center [280, 242] width 29 height 9
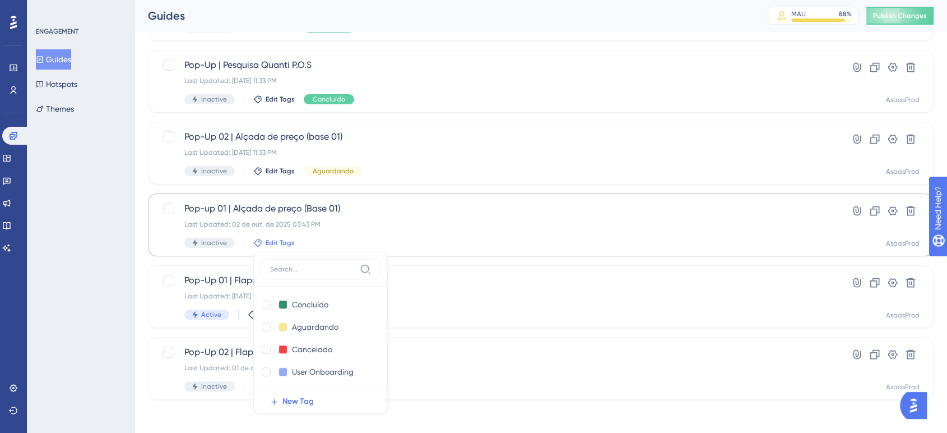
scroll to position [271, 0]
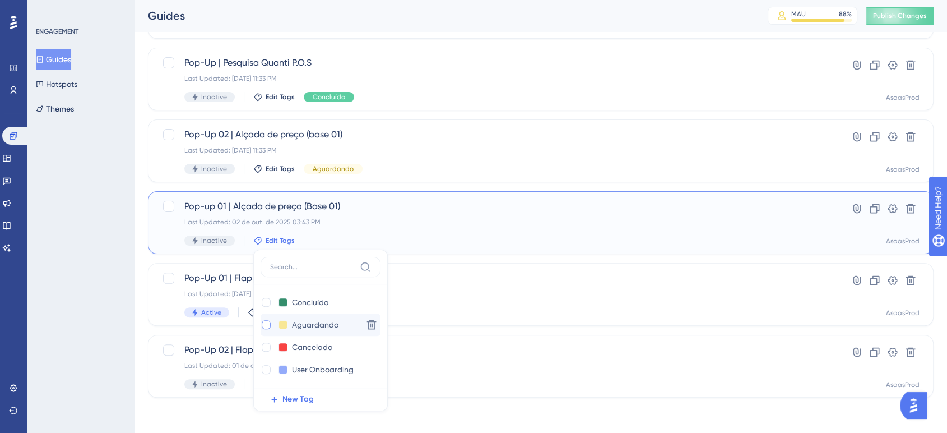
click at [264, 324] on div at bounding box center [266, 324] width 9 height 9
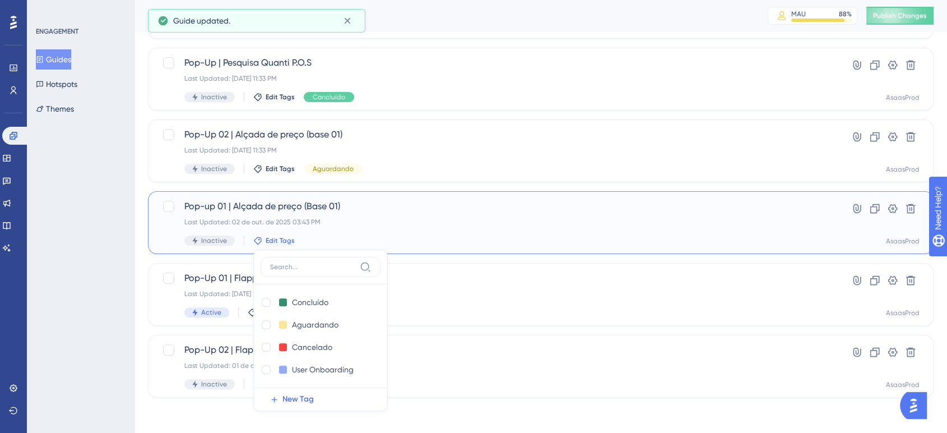
checkbox input "true"
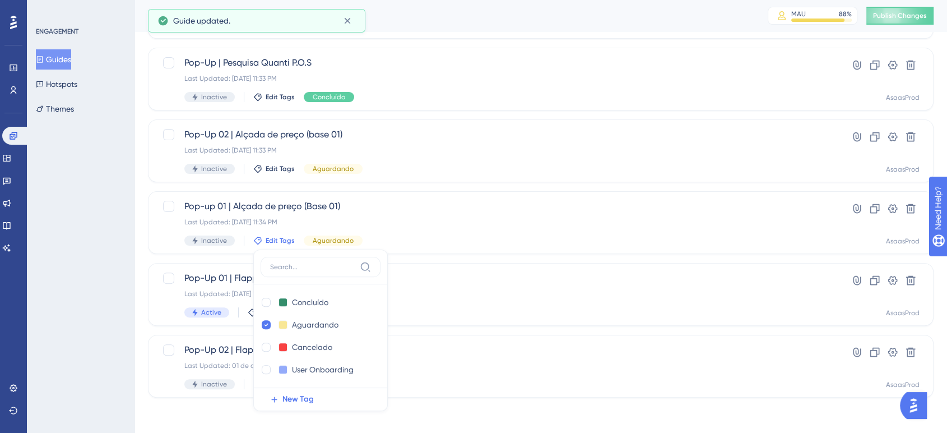
click at [98, 342] on div "ENGAGEMENT Guides Hotspots Themes" at bounding box center [81, 216] width 108 height 433
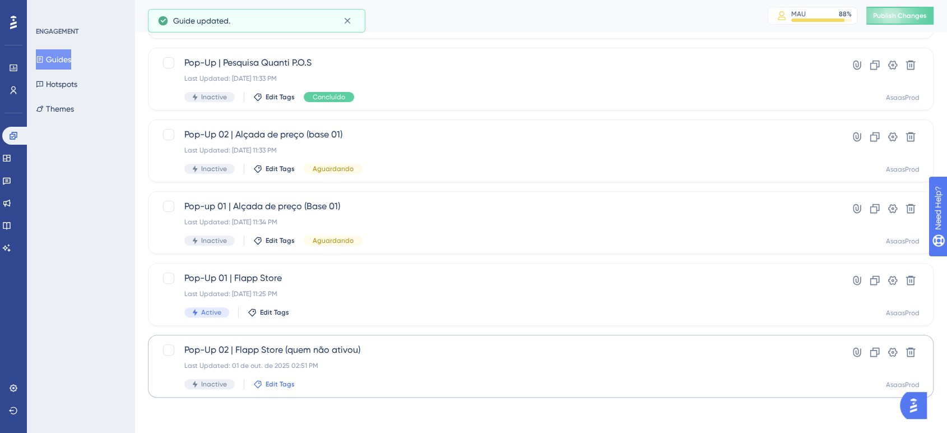
click at [274, 386] on span "Edit Tags" at bounding box center [280, 383] width 29 height 9
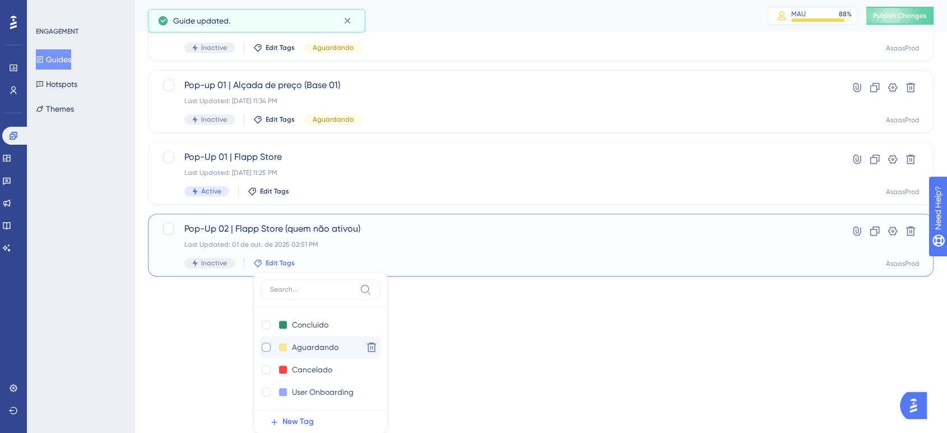
click at [262, 347] on div at bounding box center [266, 346] width 9 height 9
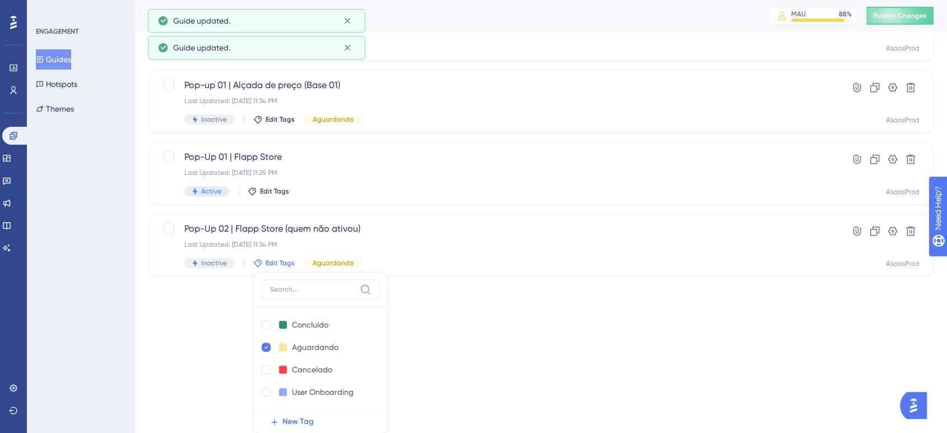
checkbox input "true"
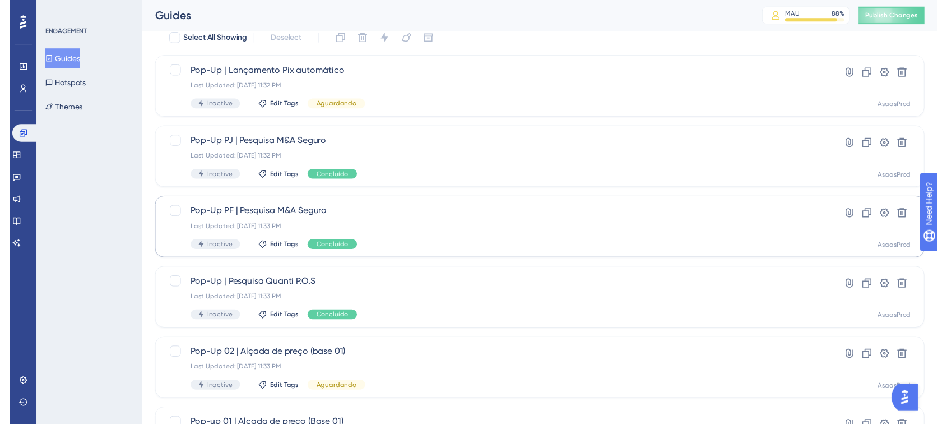
scroll to position [0, 0]
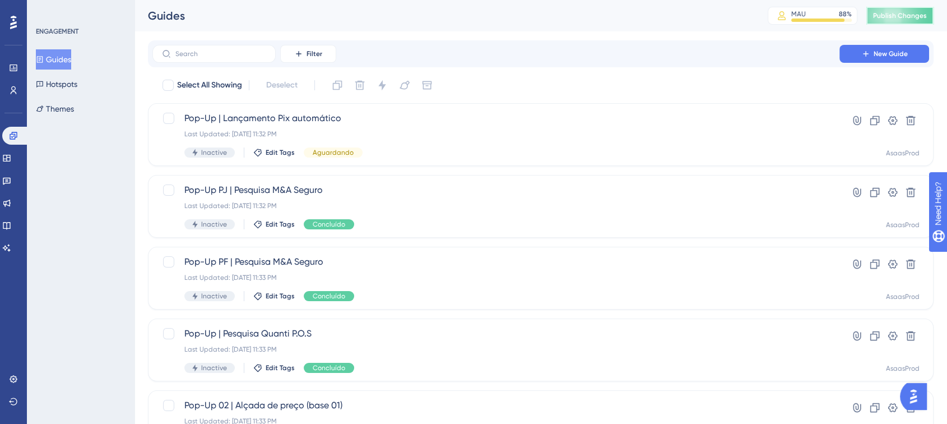
click at [927, 11] on span "Publish Changes" at bounding box center [900, 15] width 54 height 9
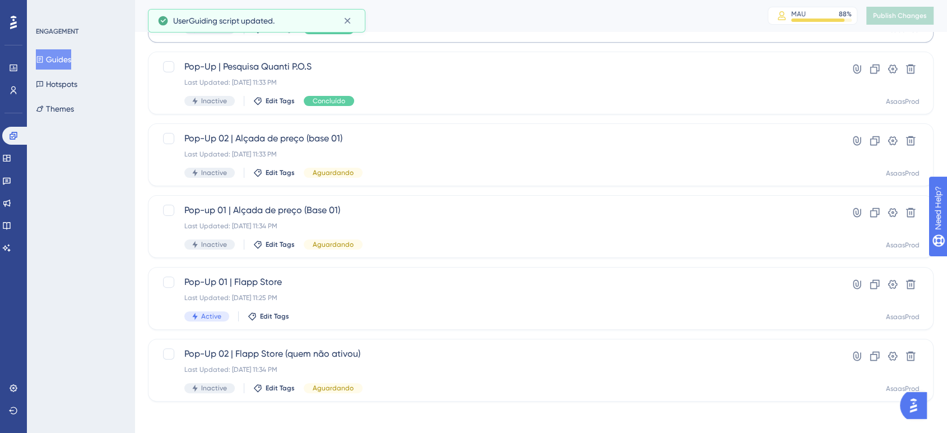
scroll to position [271, 0]
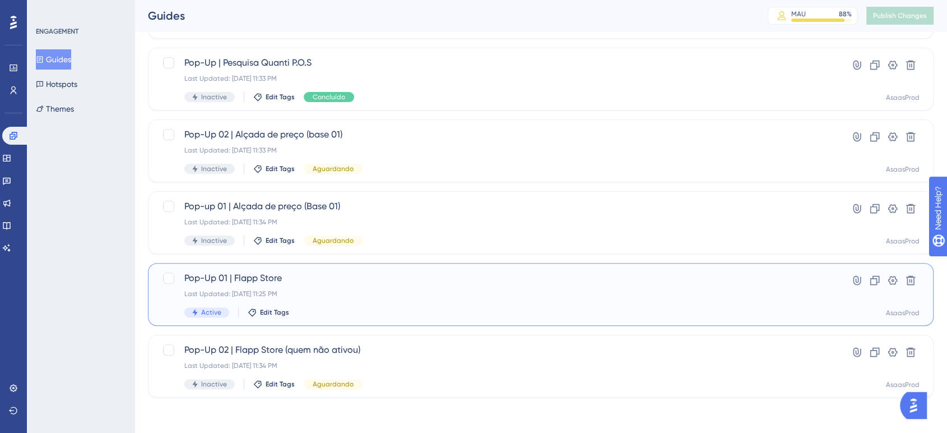
click at [353, 295] on div "Last Updated: 09 de out. de 2025 11:25 PM" at bounding box center [495, 293] width 623 height 9
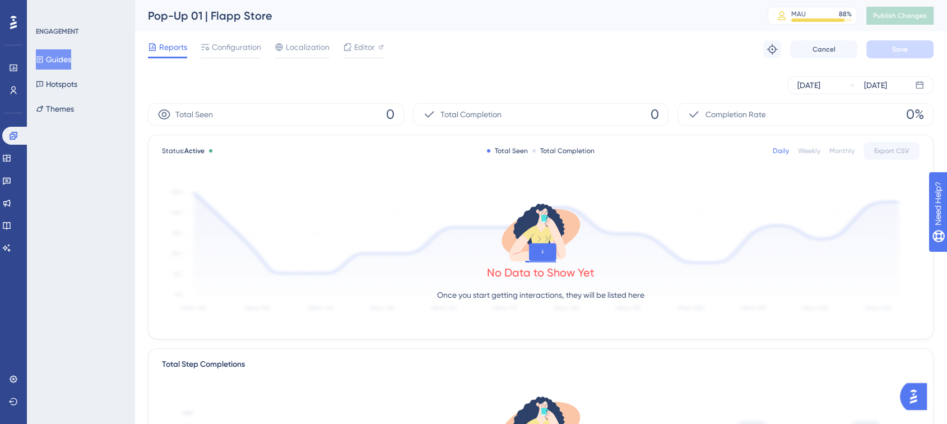
click at [287, 87] on div "Oct 03 2025 Oct 09 2025" at bounding box center [541, 85] width 786 height 18
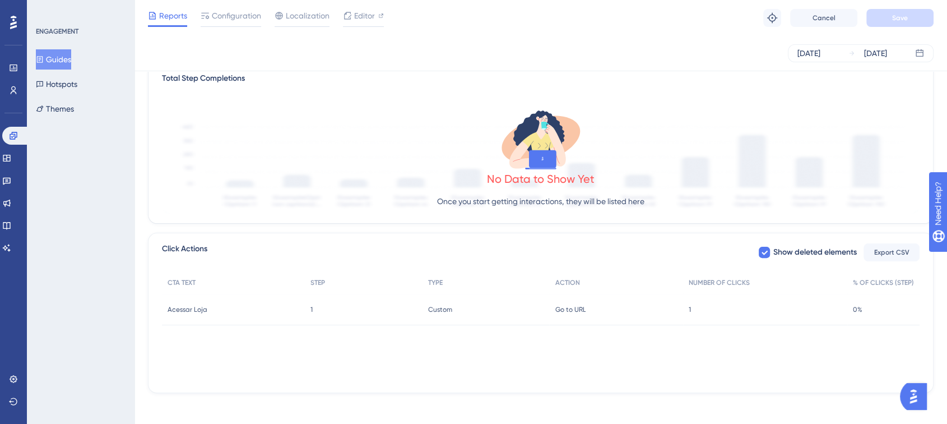
scroll to position [286, 0]
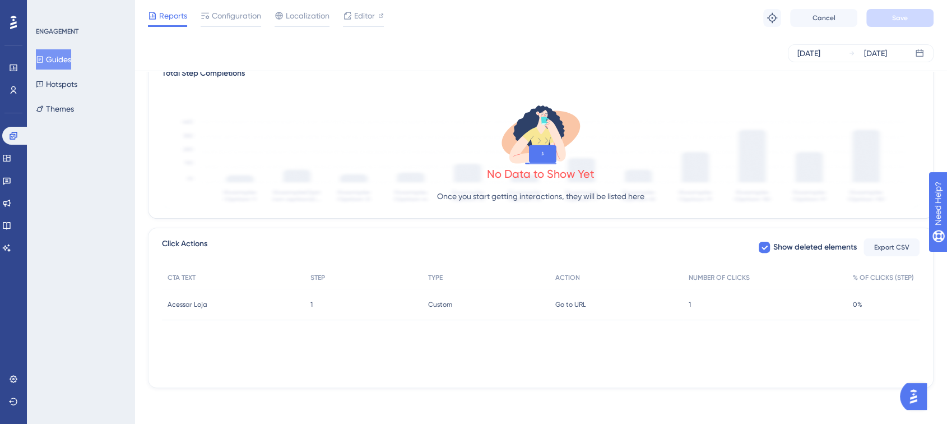
click at [177, 305] on span "Acessar Loja" at bounding box center [188, 304] width 40 height 9
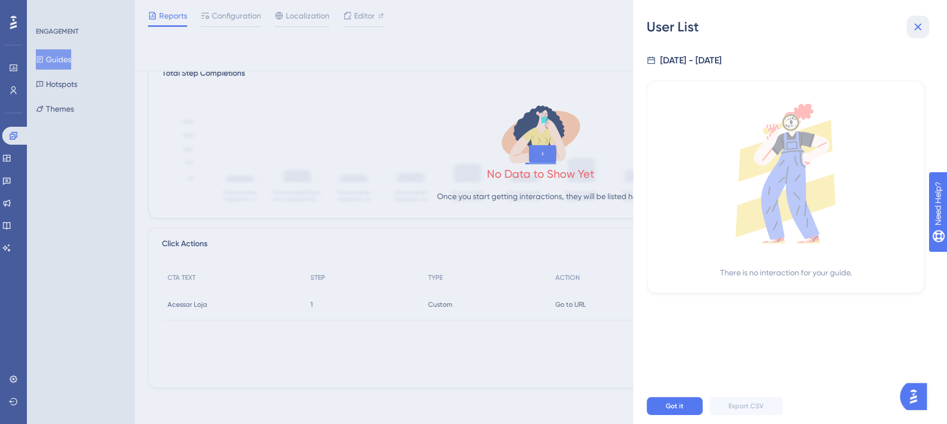
click at [914, 18] on button at bounding box center [918, 27] width 22 height 22
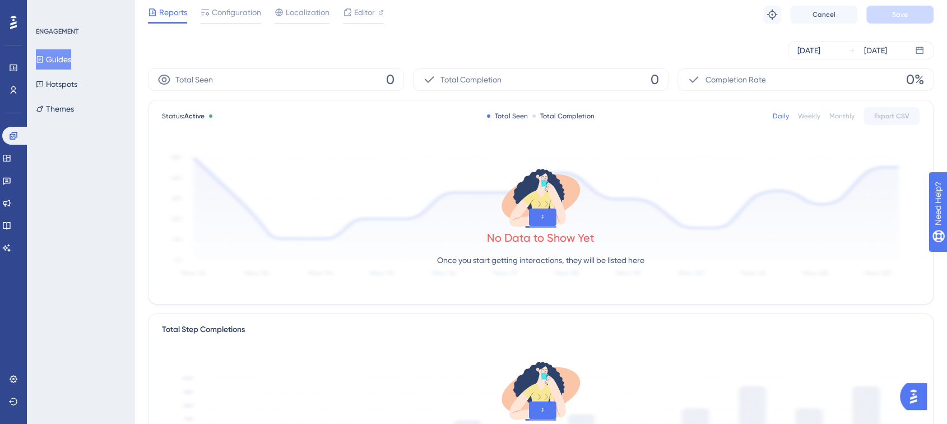
scroll to position [0, 0]
